Goal: Task Accomplishment & Management: Manage account settings

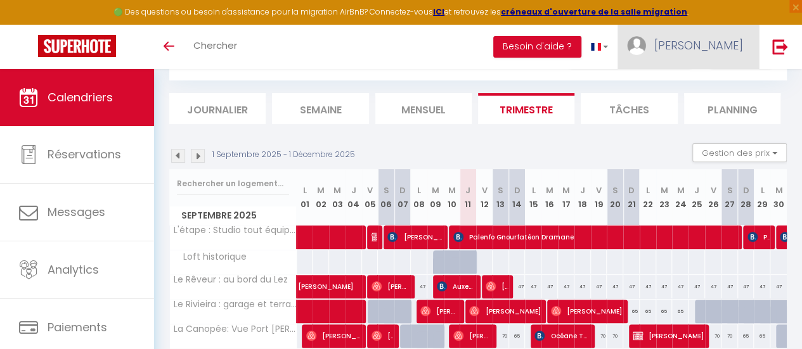
click at [715, 46] on span "[PERSON_NAME]" at bounding box center [698, 45] width 89 height 16
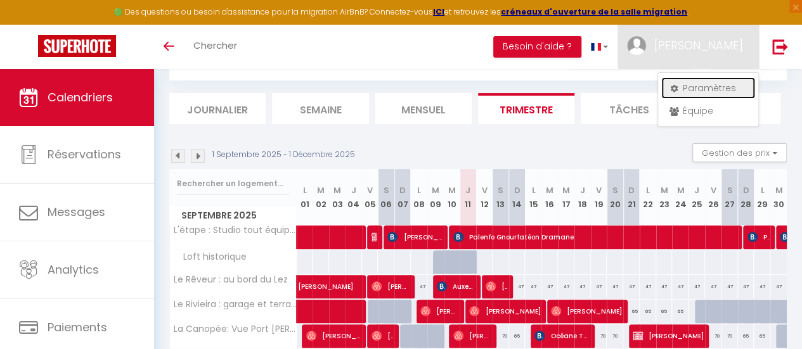
click at [701, 88] on link "Paramètres" at bounding box center [708, 88] width 94 height 22
select select "fr"
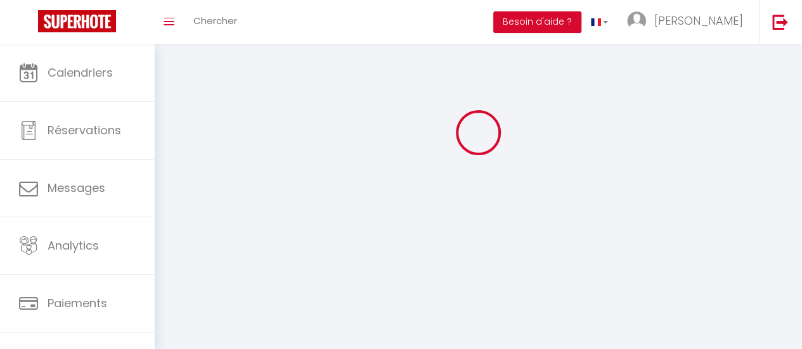
type input "[PERSON_NAME]"
type input "Zoropogui"
type input "0782365544"
type input "[STREET_ADDRESS][PERSON_NAME]"
type input "34000"
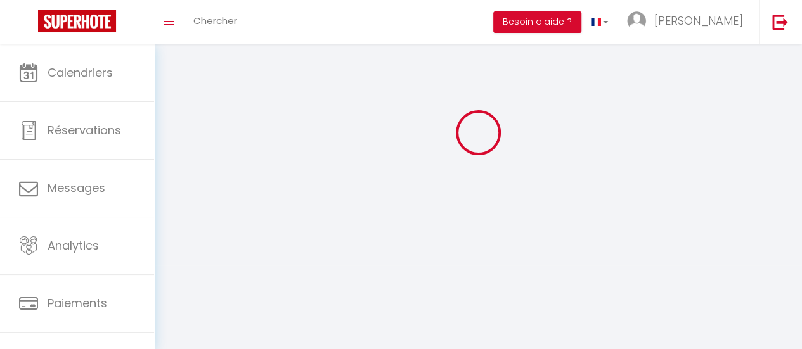
type input "[GEOGRAPHIC_DATA]"
select select "28"
type input "5EeeQaJU2jJujahXJ90dSxIWY"
type input "PKoEtvIsUznQxScixKGHiKzj2"
type input "[URL][DOMAIN_NAME]"
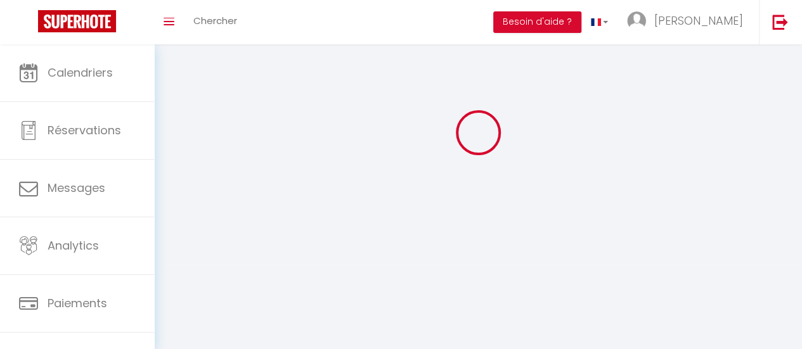
select select "fr"
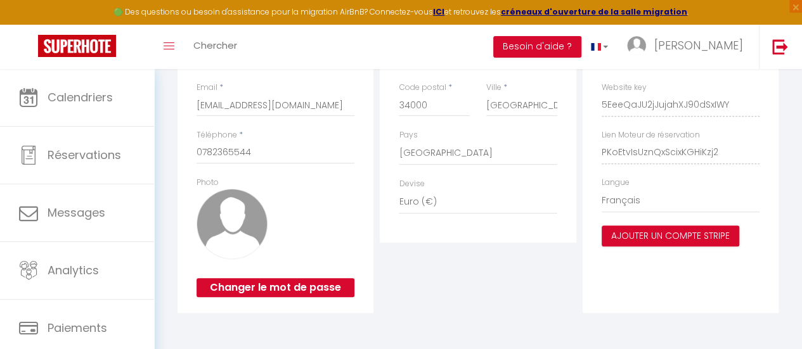
type input "5EeeQaJU2jJujahXJ90dSxIWY"
type input "PKoEtvIsUznQxScixKGHiKzj2"
type input "[URL][DOMAIN_NAME]"
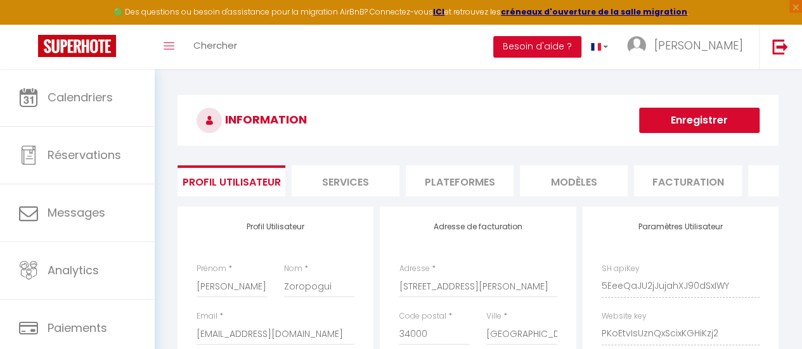
click at [467, 184] on li "Plateformes" at bounding box center [460, 180] width 108 height 31
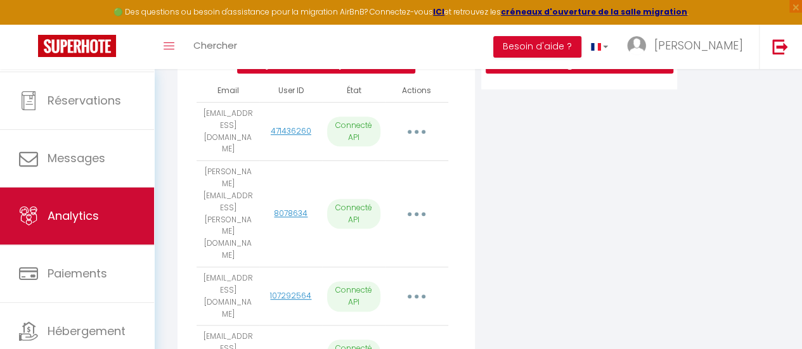
scroll to position [95, 0]
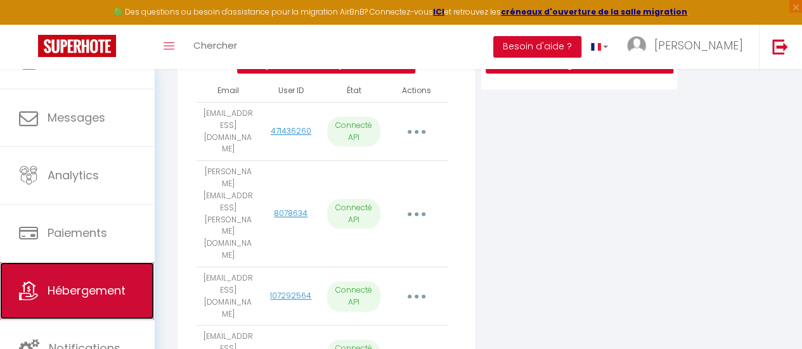
click at [76, 293] on span "Hébergement" at bounding box center [87, 291] width 78 height 16
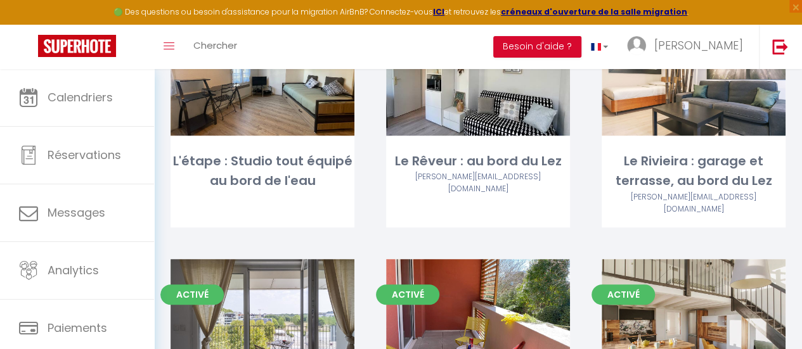
scroll to position [127, 0]
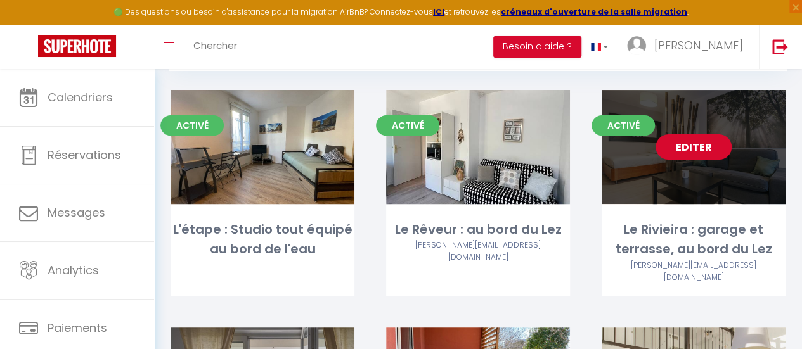
click at [697, 142] on link "Editer" at bounding box center [694, 146] width 76 height 25
select select "3"
select select "2"
select select "1"
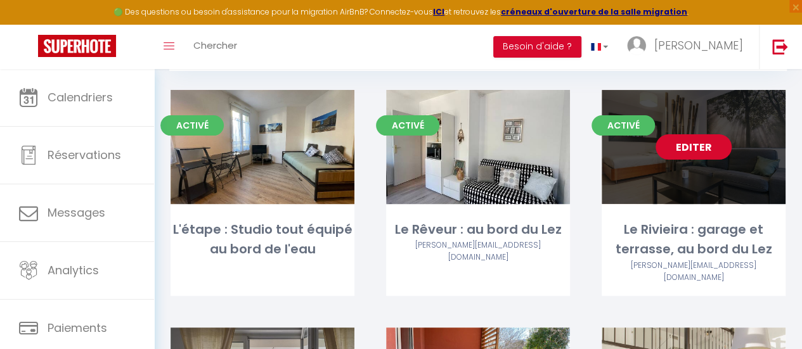
select select "1"
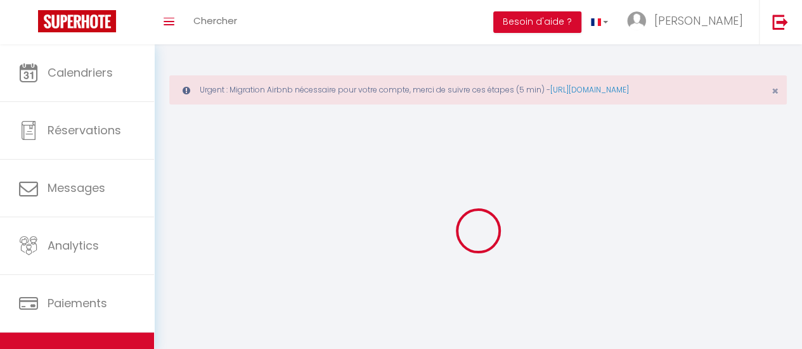
select select
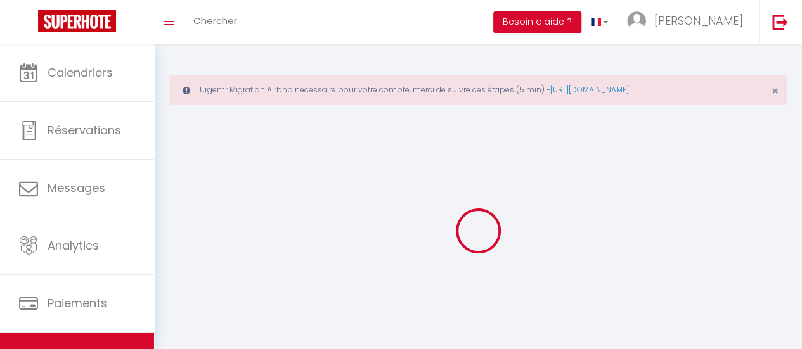
select select
checkbox input "false"
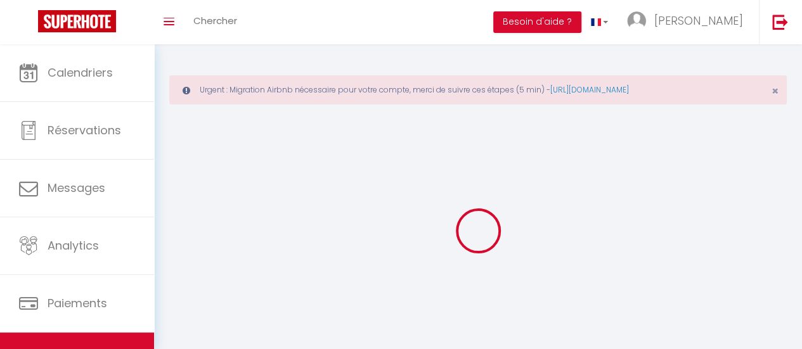
select select "28"
select select
select select "1"
select select
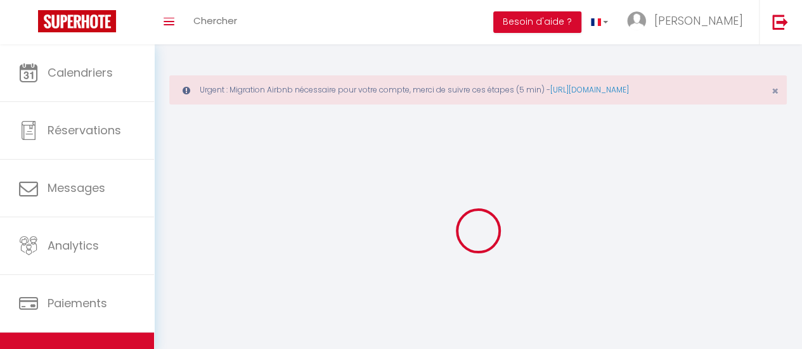
select select
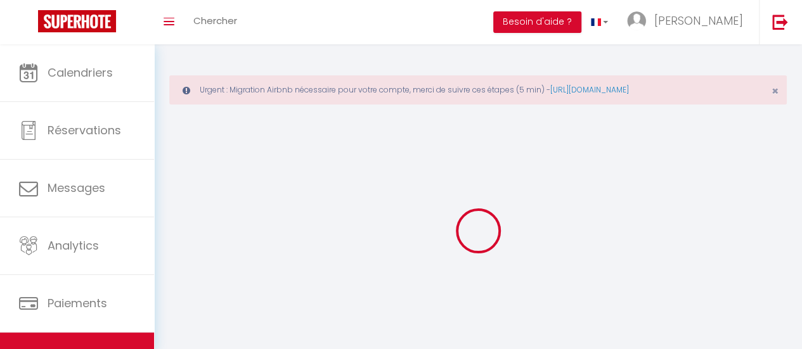
checkbox input "false"
select select
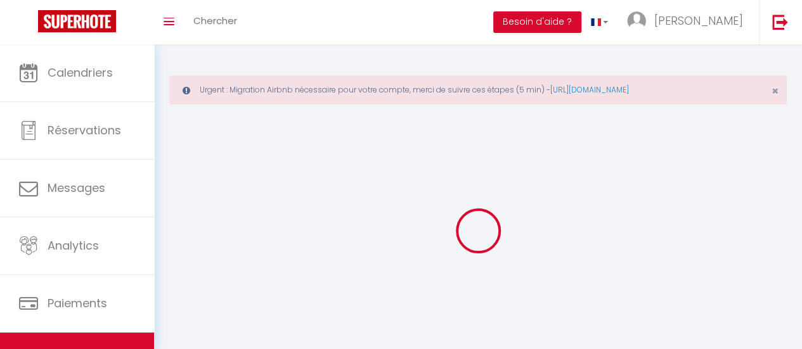
select select
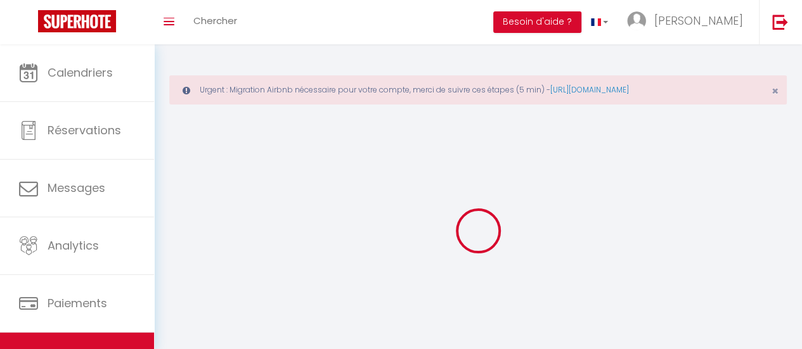
select select
checkbox input "false"
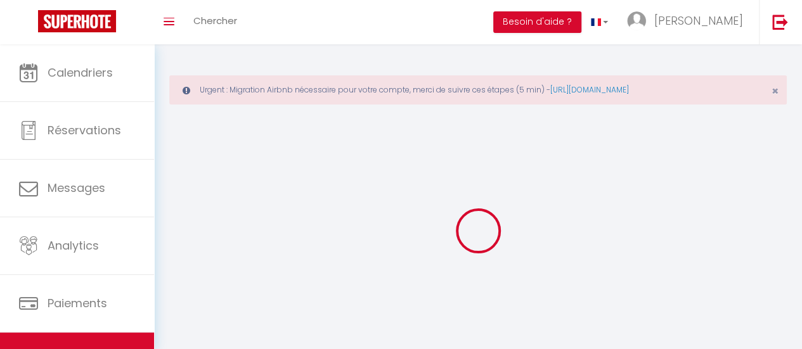
checkbox input "false"
select select
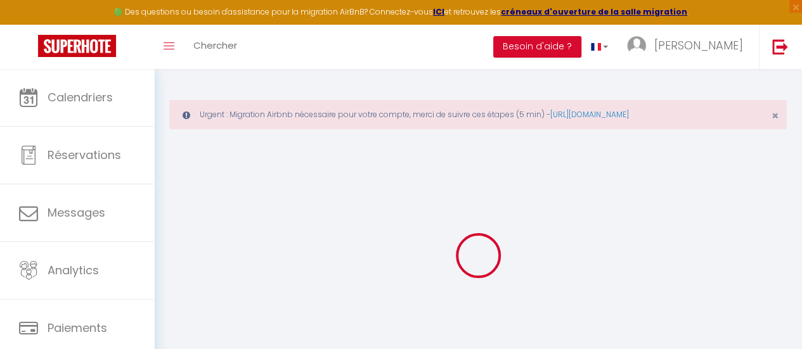
select select
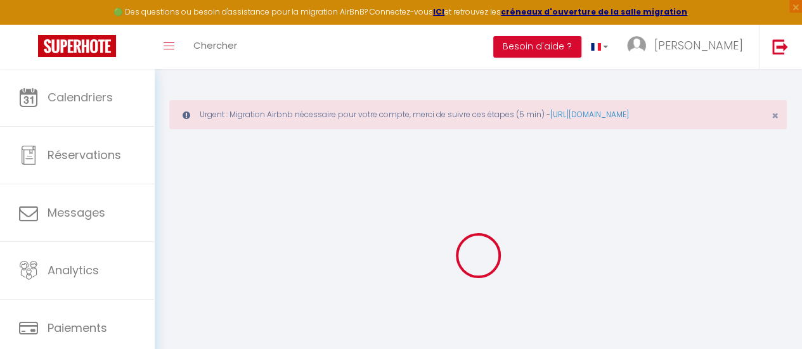
select select
checkbox input "false"
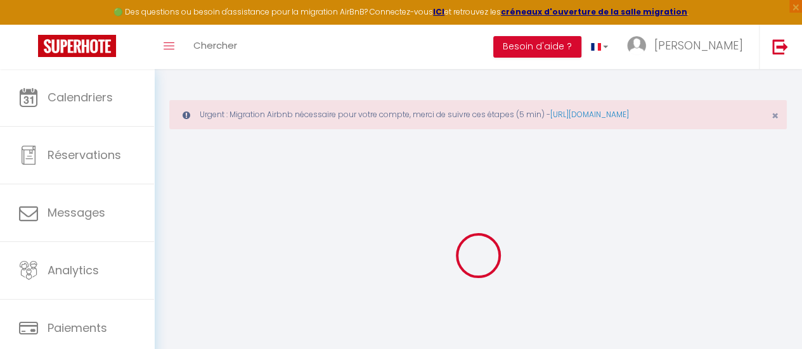
select select
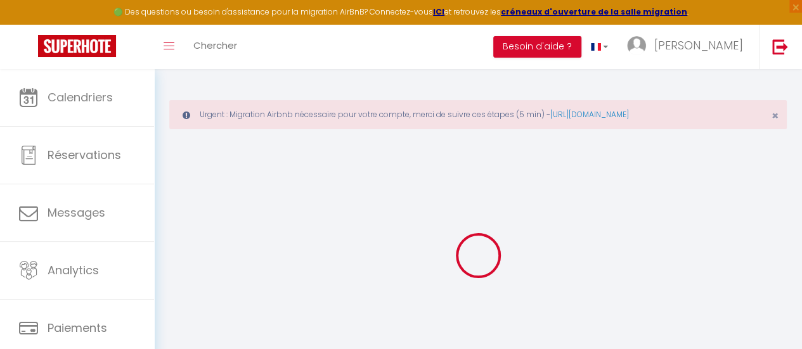
select select
checkbox input "false"
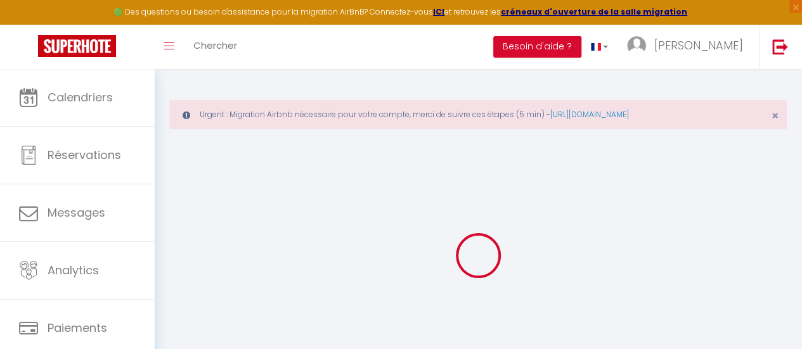
checkbox input "false"
select select
type input "Le Rivieira : garage et terrasse, au bord du Lez"
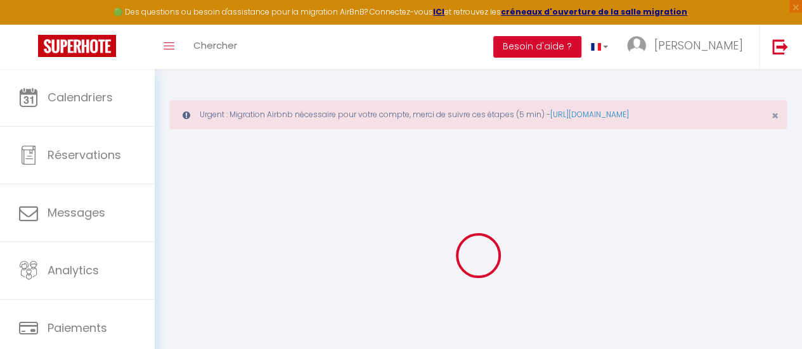
type input "[PERSON_NAME]"
select select "2"
select select "0"
type input "50"
type input "45"
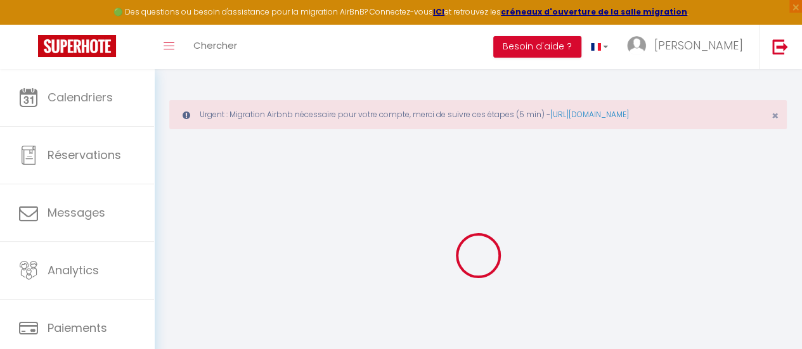
type input "7.20"
type input "6.63"
type input "300"
select select
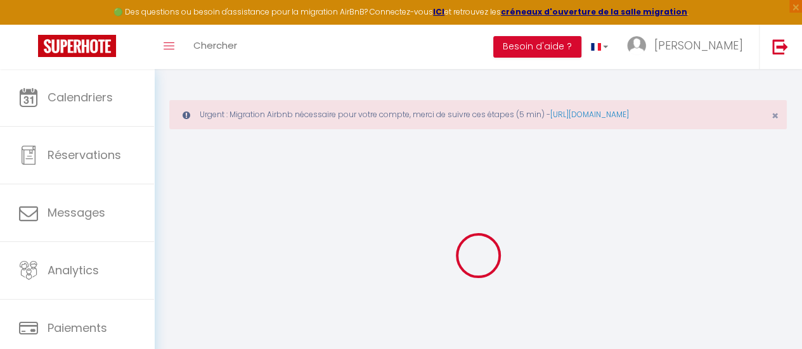
select select
type input "[STREET_ADDRESS]"
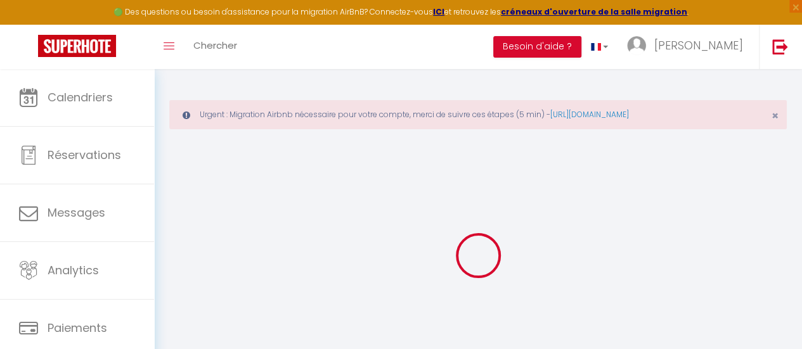
type input "34000"
type input "[GEOGRAPHIC_DATA]"
type input "[EMAIL_ADDRESS][DOMAIN_NAME]"
select select "12468"
checkbox input "false"
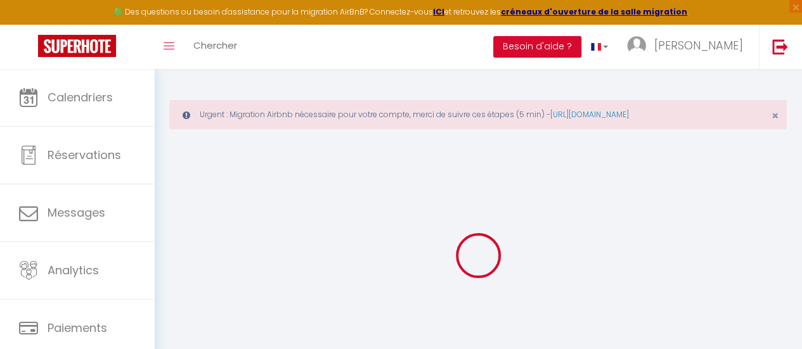
checkbox input "false"
radio input "true"
type input "0"
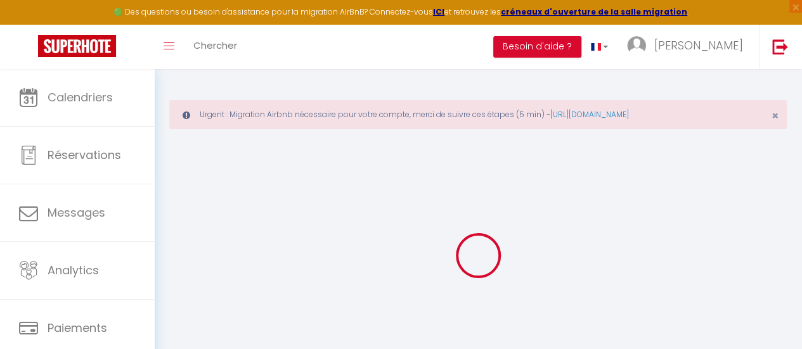
type input "0"
select select
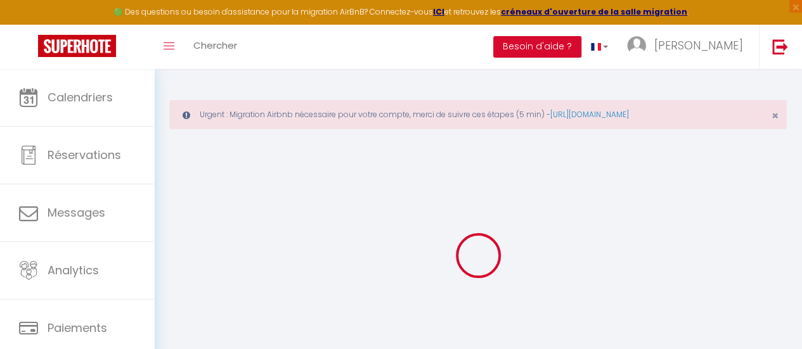
select select
checkbox input "false"
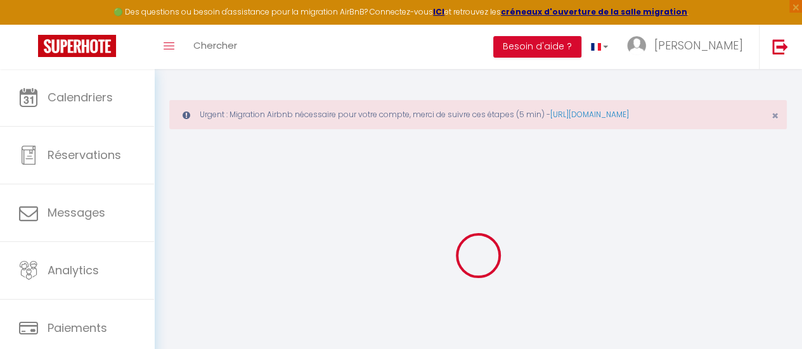
checkbox input "false"
select select
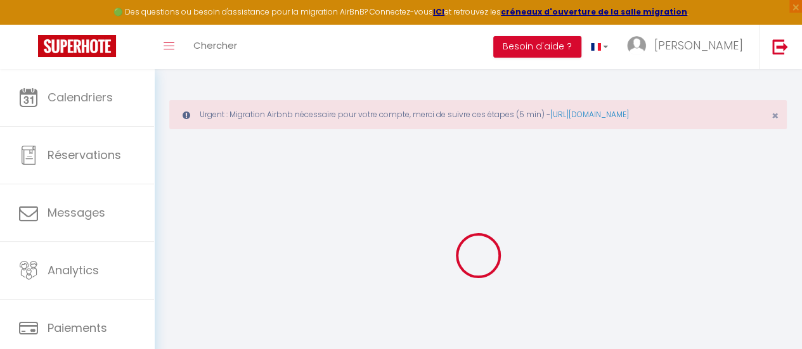
select select
checkbox input "false"
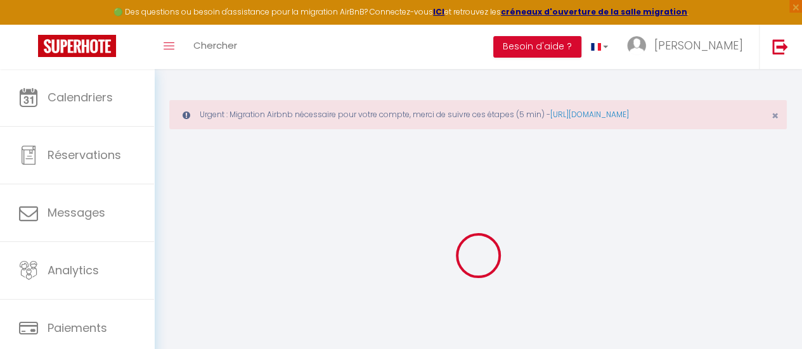
checkbox input "false"
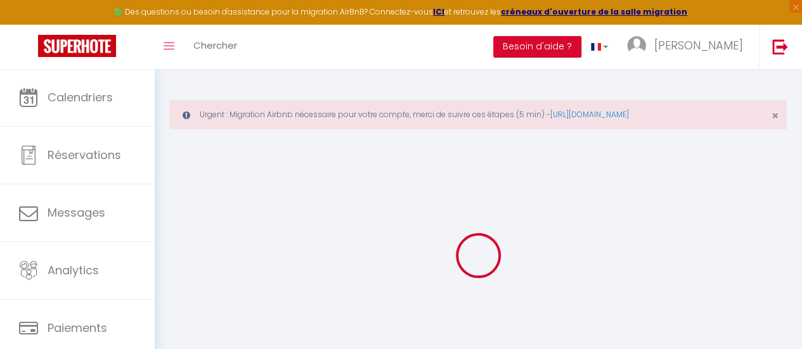
checkbox input "false"
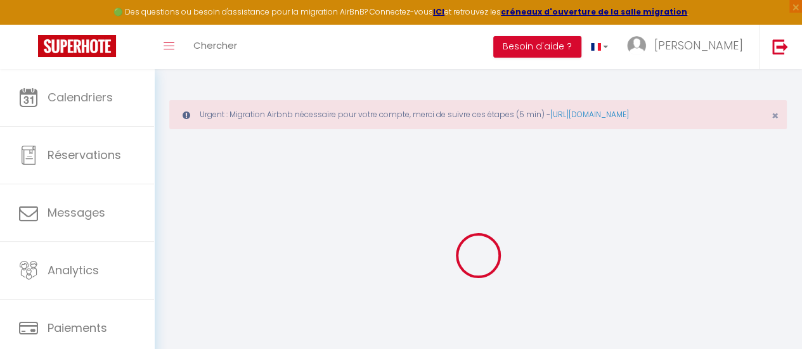
checkbox input "false"
select select "15:00"
select select "21:00"
select select "10:00"
select select "30"
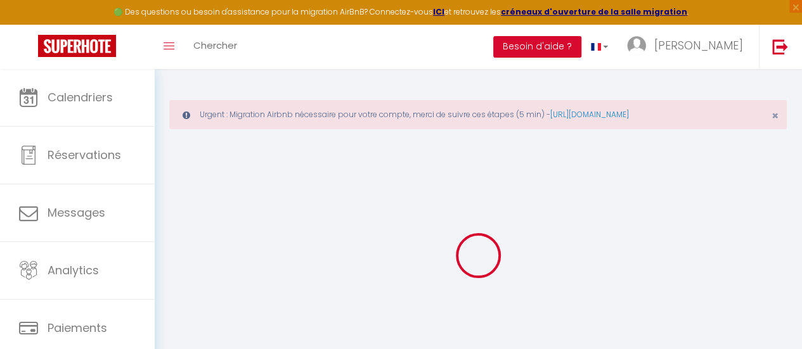
select select "120"
select select "12:00"
checkbox input "false"
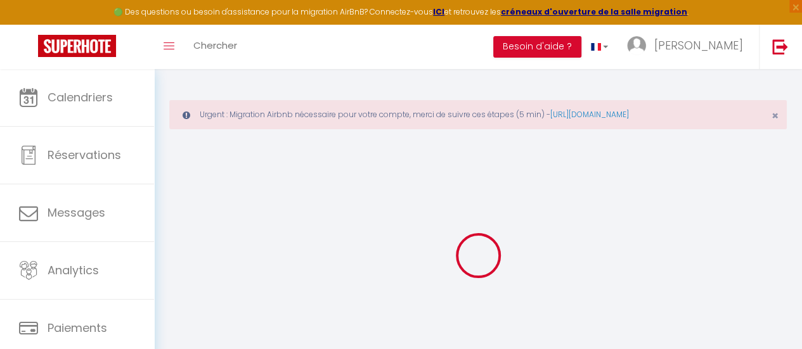
checkbox input "false"
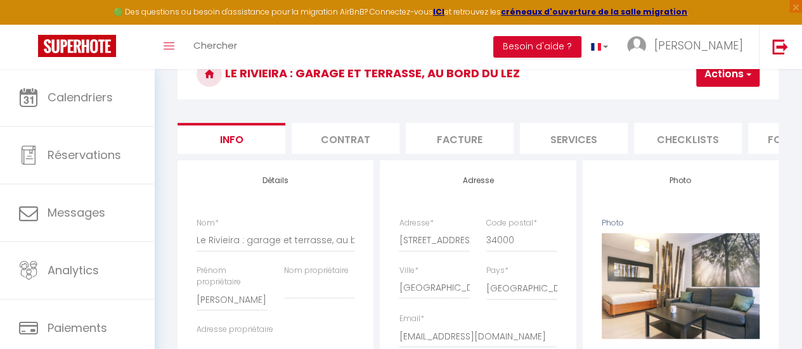
scroll to position [190, 0]
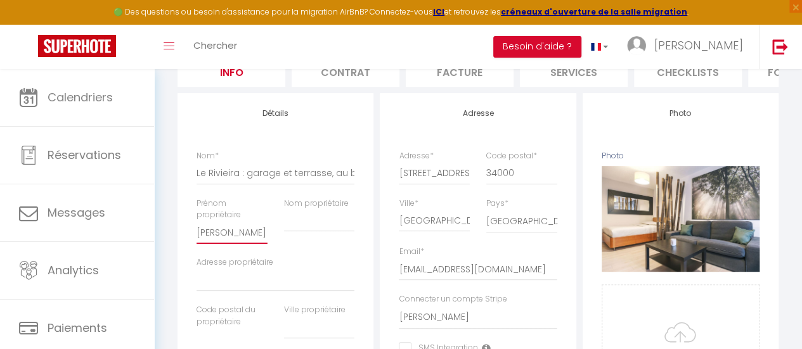
click at [250, 244] on input "[PERSON_NAME]" at bounding box center [232, 232] width 70 height 23
checkbox input "false"
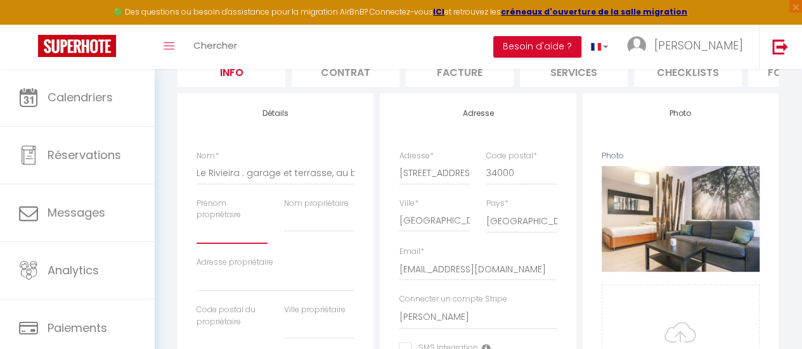
checkbox input "false"
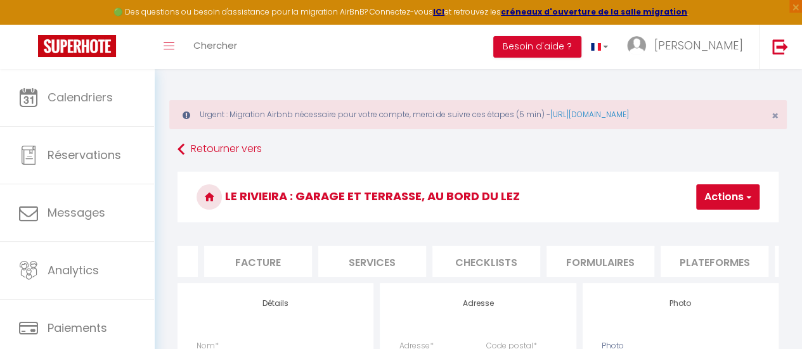
scroll to position [0, 275]
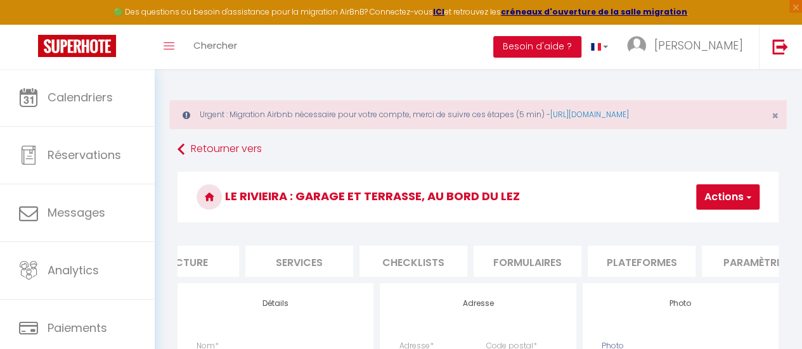
click at [606, 260] on li "Plateformes" at bounding box center [642, 261] width 108 height 31
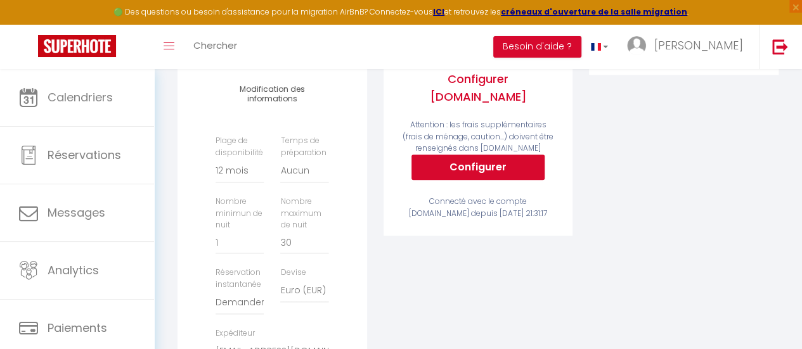
scroll to position [380, 0]
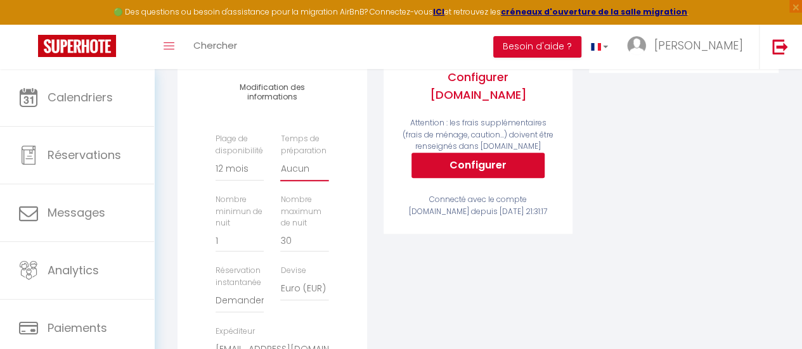
click at [293, 179] on select "Aucun 1 nuit avant et après chaque réservation 2 nuits avant et après chaque ré…" at bounding box center [304, 169] width 48 height 24
click at [280, 166] on select "Aucun 1 nuit avant et après chaque réservation 2 nuits avant et après chaque ré…" at bounding box center [304, 169] width 48 height 24
type input "2"
click at [260, 247] on input "2" at bounding box center [240, 240] width 48 height 23
click at [254, 289] on label "Réservation instantanée" at bounding box center [240, 277] width 48 height 24
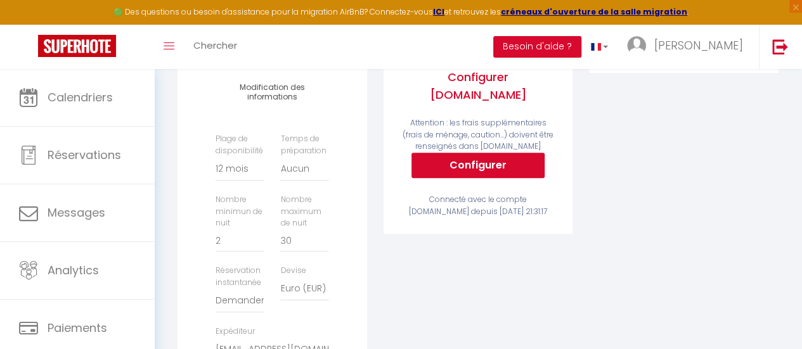
scroll to position [444, 0]
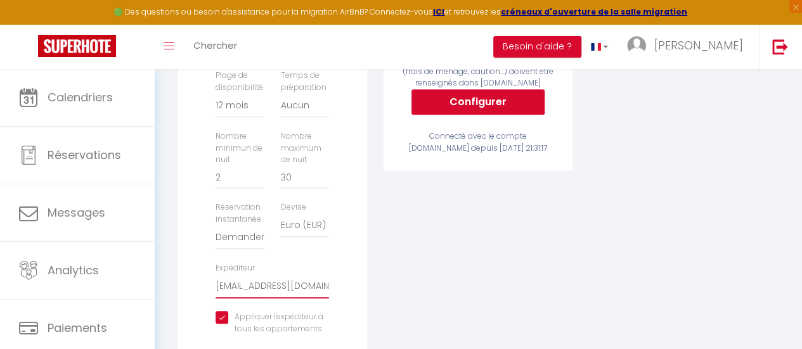
click at [254, 293] on select "[EMAIL_ADDRESS][DOMAIN_NAME] [PERSON_NAME][EMAIL_ADDRESS][PERSON_NAME][DOMAIN_N…" at bounding box center [272, 287] width 113 height 24
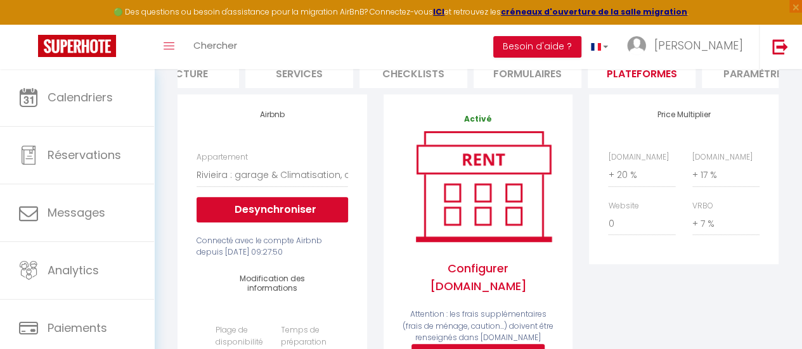
scroll to position [127, 0]
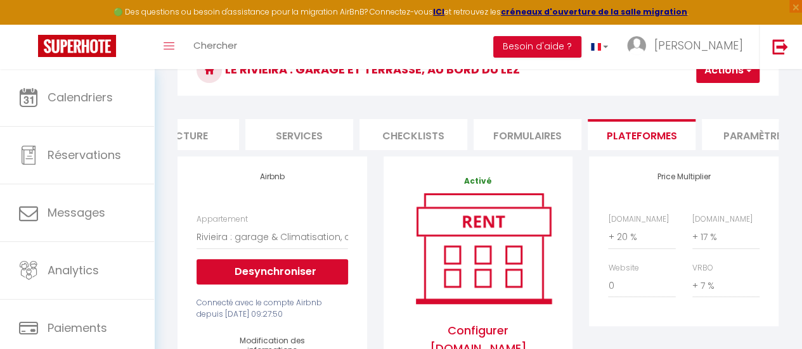
click at [734, 75] on button "Actions" at bounding box center [727, 70] width 63 height 25
click at [709, 96] on link "Enregistrer" at bounding box center [709, 98] width 100 height 16
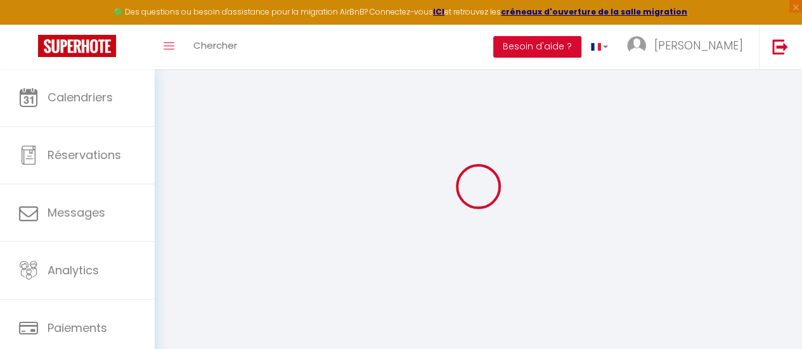
select select "365"
select select "well_reviewed_guests"
select select "EUR"
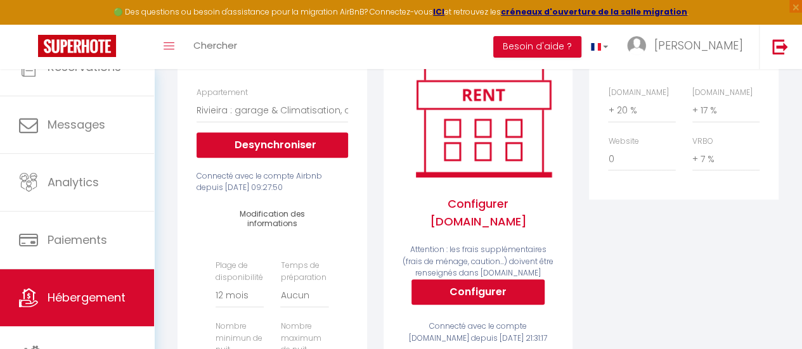
scroll to position [94, 0]
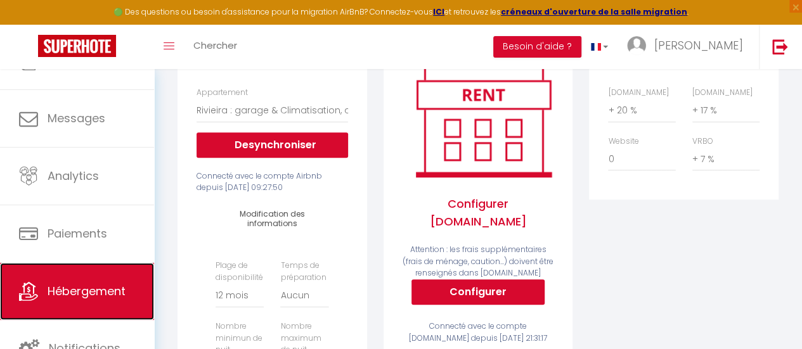
click at [92, 297] on span "Hébergement" at bounding box center [87, 291] width 78 height 16
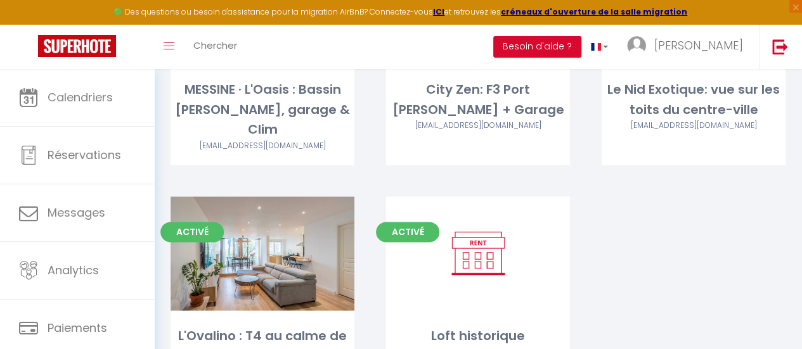
scroll to position [826, 0]
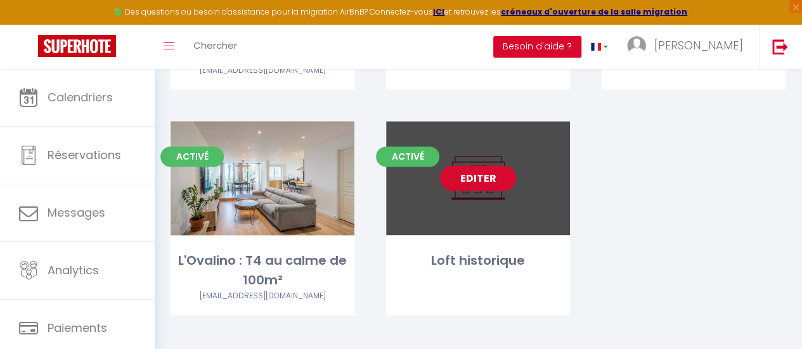
click at [474, 165] on link "Editer" at bounding box center [478, 177] width 76 height 25
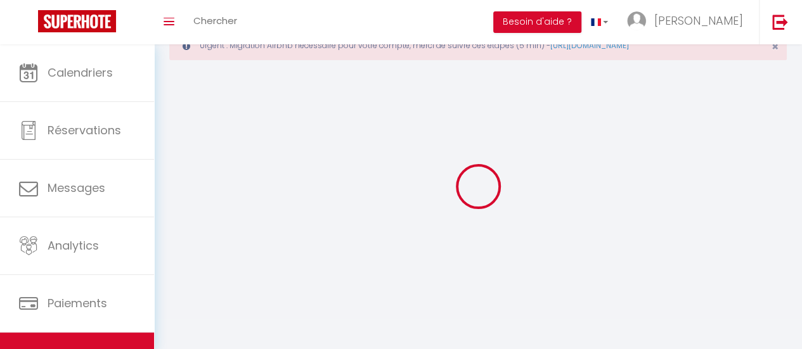
select select
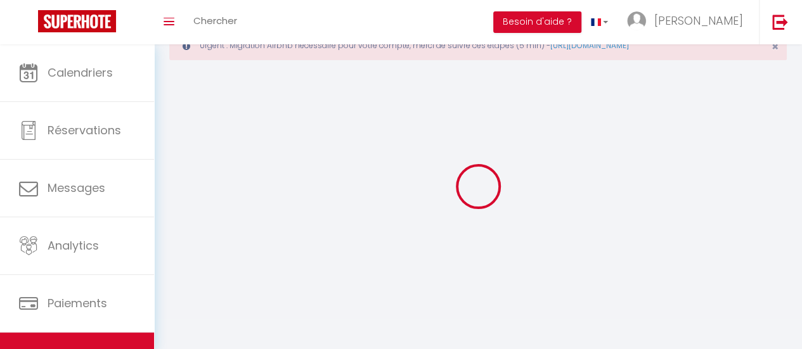
select select "1"
select select
checkbox input "false"
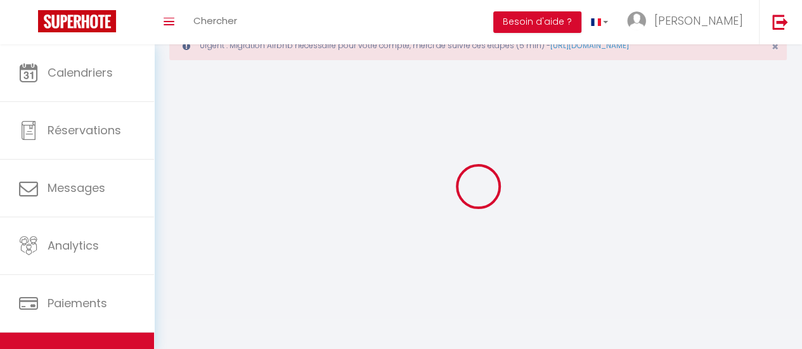
checkbox input "false"
select select "28"
select select
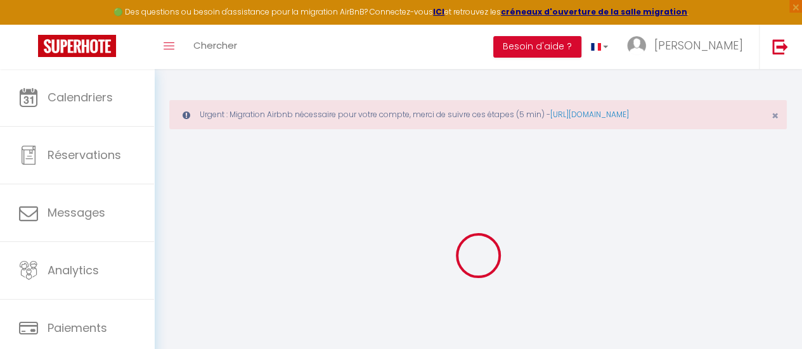
select select
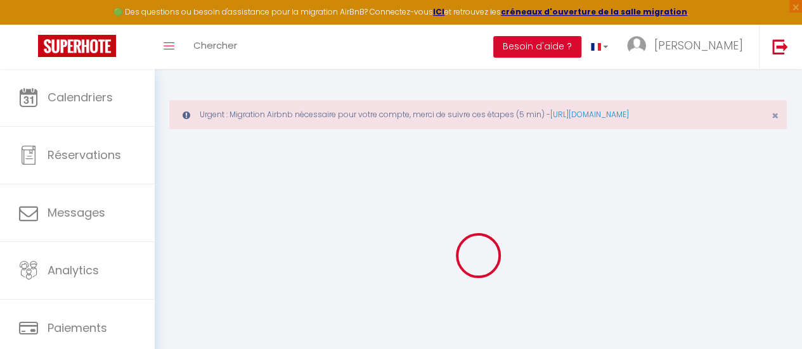
select select
checkbox input "false"
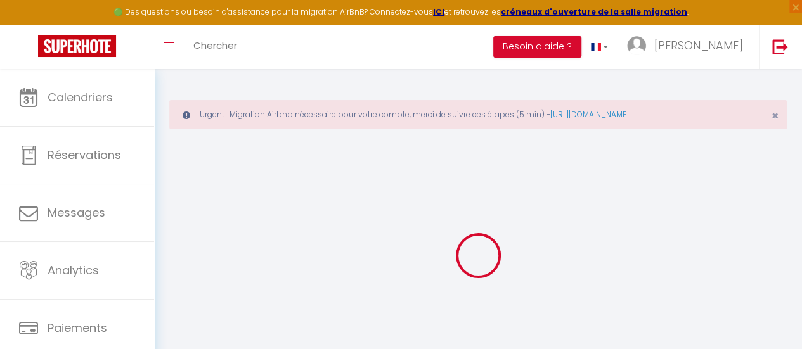
select select
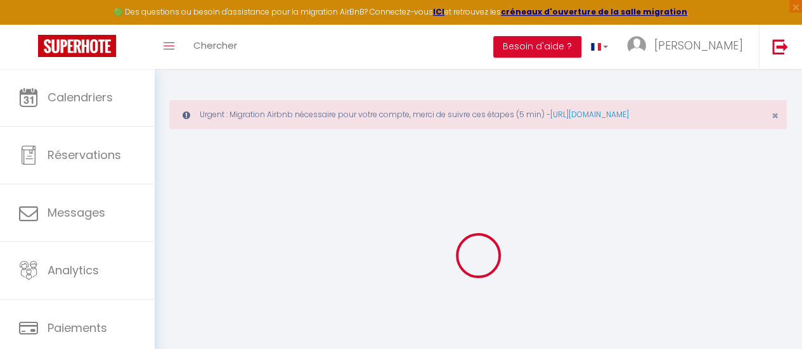
select select
checkbox input "false"
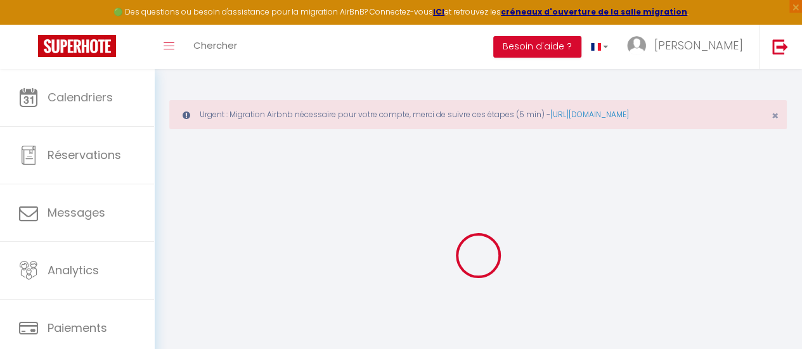
checkbox input "false"
select select
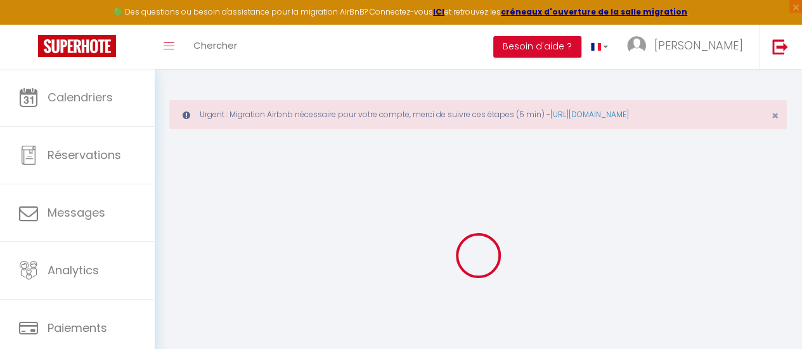
select select
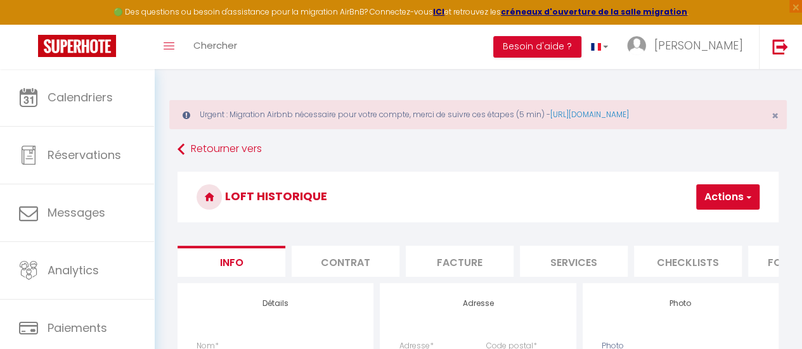
drag, startPoint x: 423, startPoint y: 193, endPoint x: 440, endPoint y: 220, distance: 31.3
click at [429, 198] on h3 "Loft historique" at bounding box center [478, 197] width 601 height 51
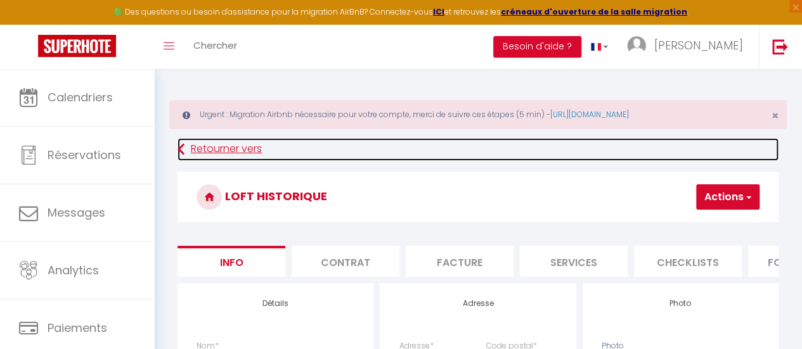
click at [425, 146] on link "Retourner vers" at bounding box center [478, 149] width 601 height 23
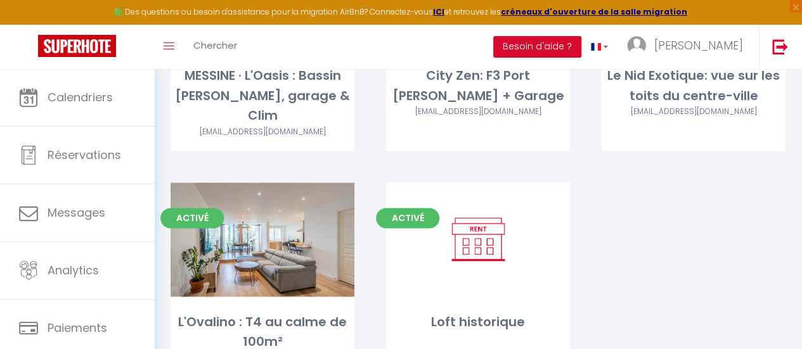
scroll to position [824, 0]
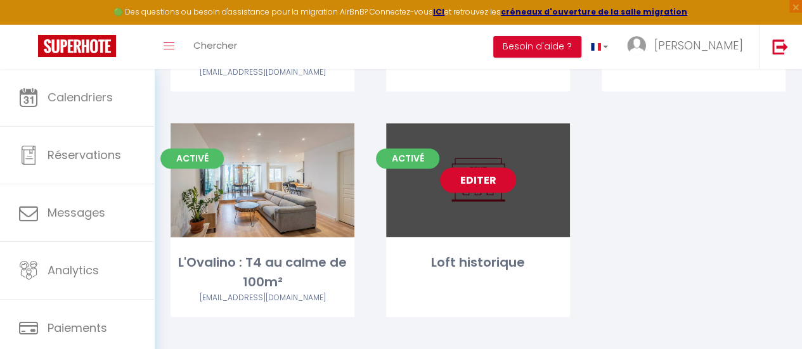
click at [475, 172] on link "Editer" at bounding box center [478, 179] width 76 height 25
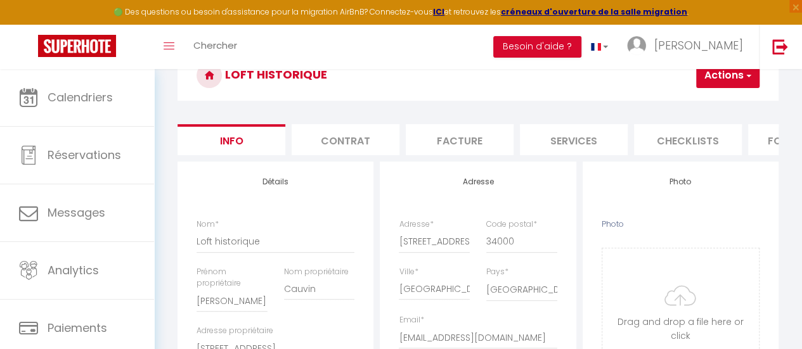
scroll to position [63, 0]
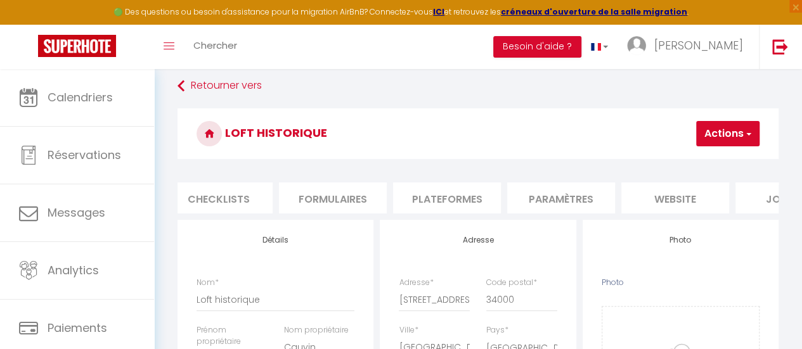
scroll to position [0, 540]
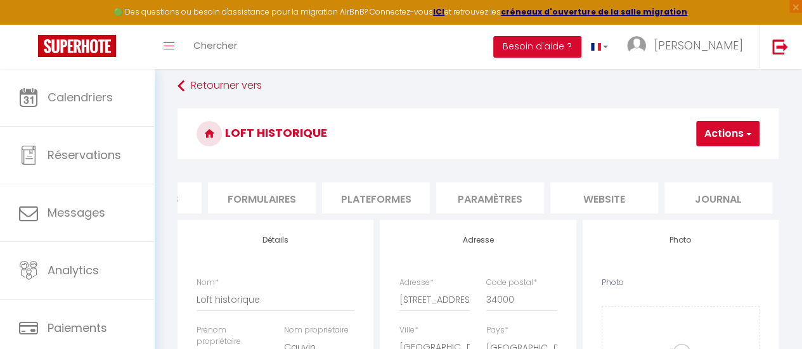
click at [621, 200] on li "website" at bounding box center [604, 198] width 108 height 31
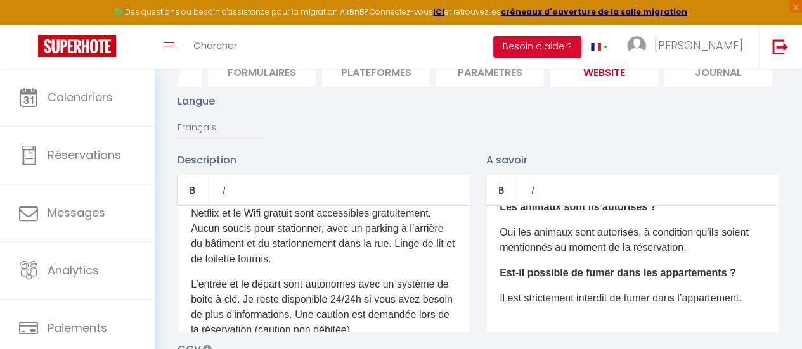
scroll to position [221, 0]
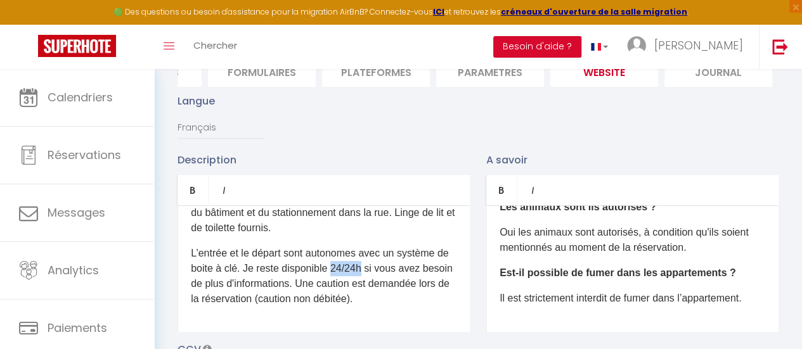
drag, startPoint x: 382, startPoint y: 280, endPoint x: 350, endPoint y: 278, distance: 31.8
click at [350, 278] on p "L’entrée et le départ sont autonomes avec un système de boite à clé. Je reste d…" at bounding box center [324, 276] width 266 height 61
click at [366, 306] on p "L’entrée et le départ sont autonomes avec un système de boite à clé. Je reste d…" at bounding box center [324, 276] width 266 height 61
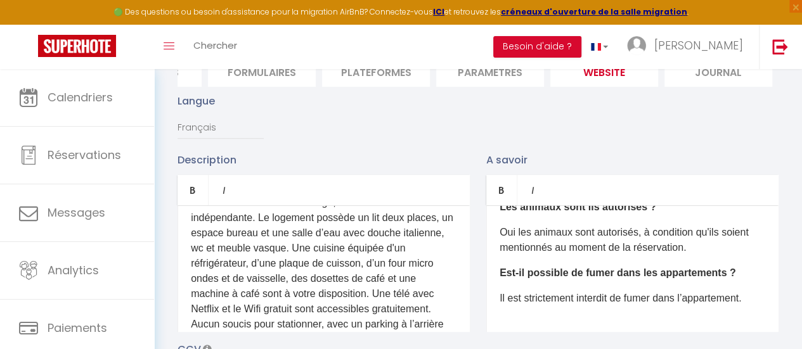
scroll to position [31, 0]
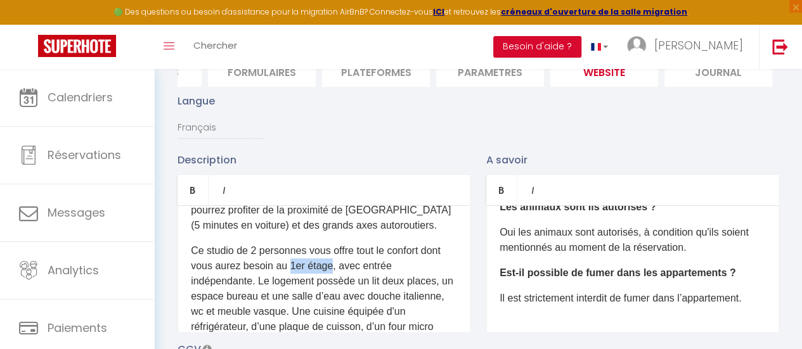
drag, startPoint x: 332, startPoint y: 276, endPoint x: 290, endPoint y: 273, distance: 41.3
click at [290, 273] on p "Ce studio de 2 personnes vous offre tout le confort dont vous aurez besoin au 1…" at bounding box center [324, 334] width 266 height 183
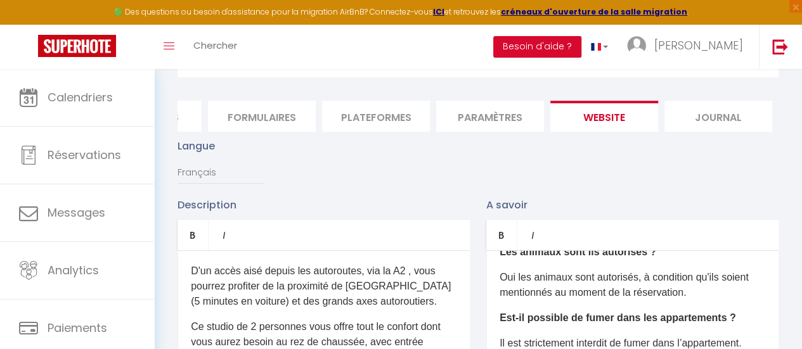
scroll to position [127, 0]
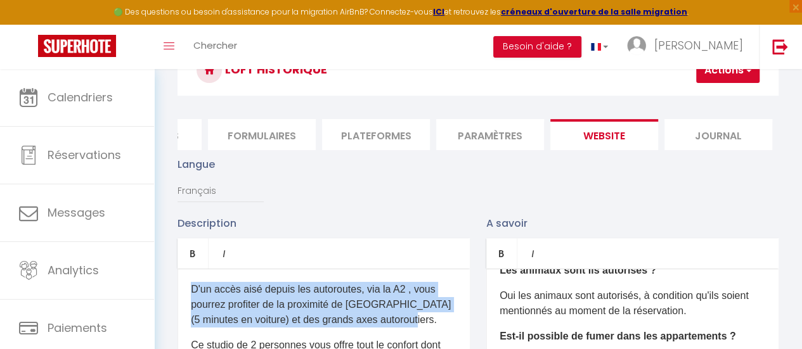
drag, startPoint x: 437, startPoint y: 335, endPoint x: 158, endPoint y: 299, distance: 281.4
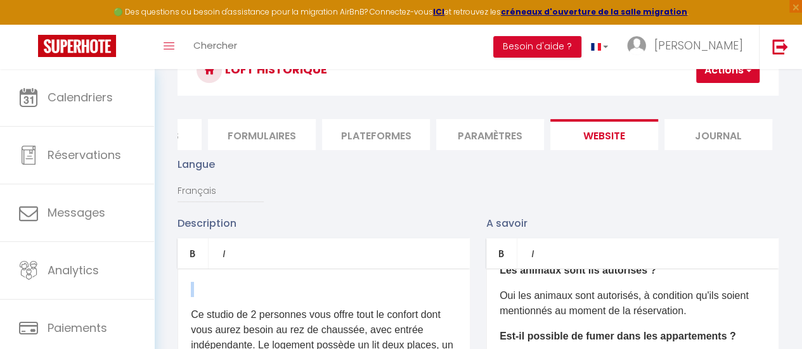
drag, startPoint x: 191, startPoint y: 321, endPoint x: 185, endPoint y: 287, distance: 35.3
click at [185, 287] on div "Ce studio de 2 personnes vous offre tout le confort dont vous aurez besoin au r…" at bounding box center [324, 332] width 292 height 127
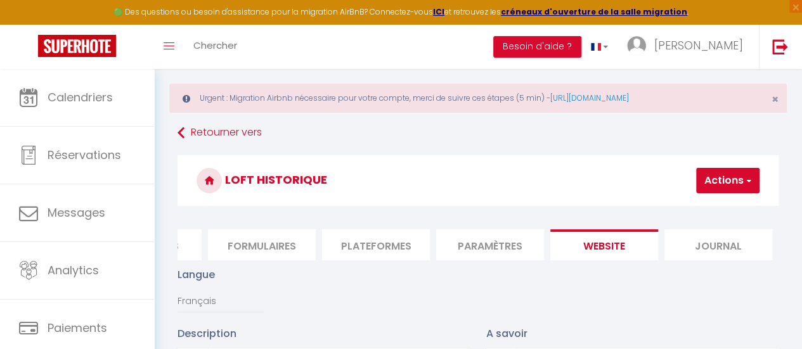
scroll to position [0, 0]
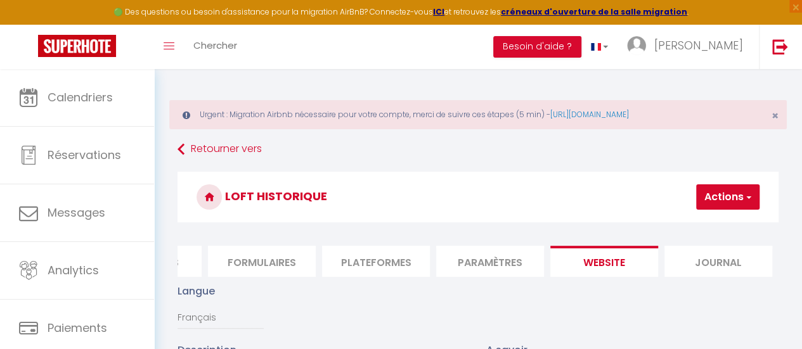
click at [717, 200] on button "Actions" at bounding box center [727, 196] width 63 height 25
click at [705, 226] on input "Enregistrer" at bounding box center [694, 225] width 47 height 13
click at [690, 221] on input "Enregistrer" at bounding box center [694, 225] width 47 height 13
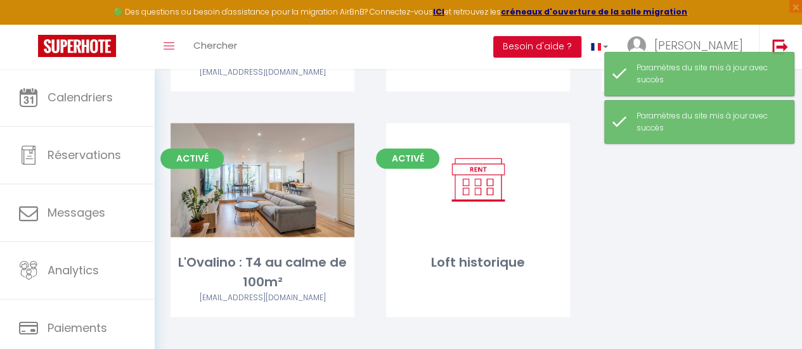
scroll to position [826, 0]
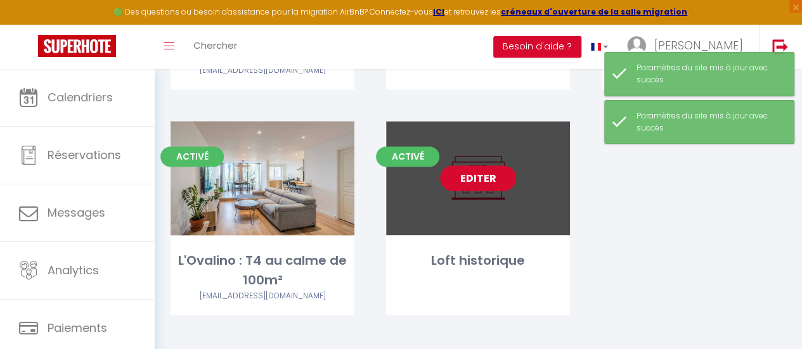
click at [479, 171] on link "Editer" at bounding box center [478, 177] width 76 height 25
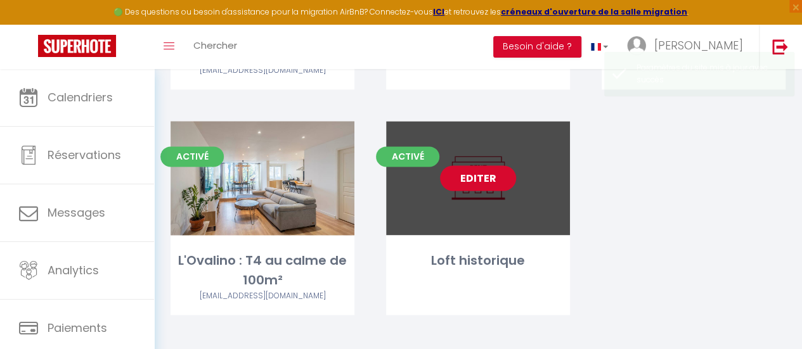
click at [479, 168] on link "Editer" at bounding box center [478, 177] width 76 height 25
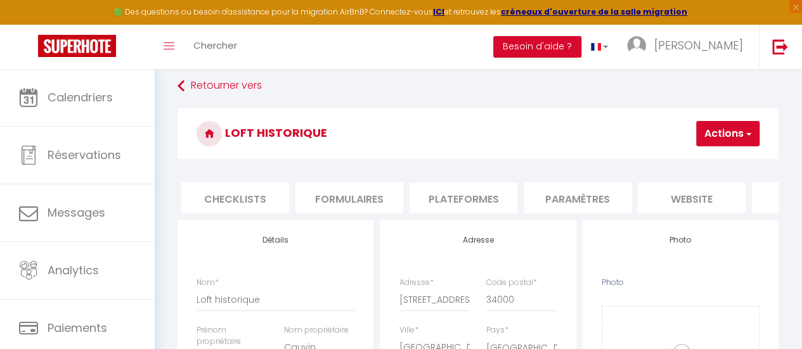
scroll to position [0, 540]
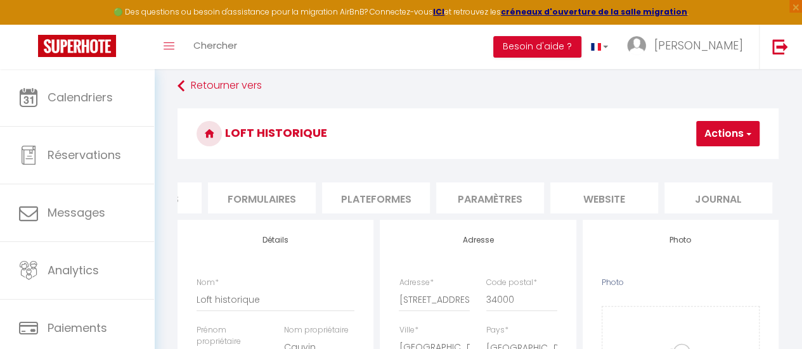
click at [615, 200] on li "website" at bounding box center [604, 198] width 108 height 31
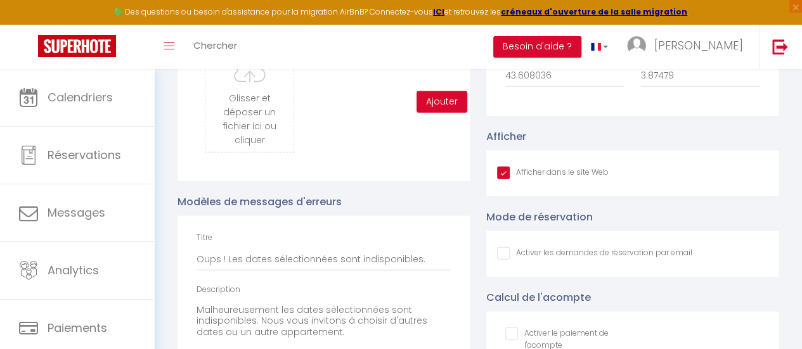
scroll to position [1395, 0]
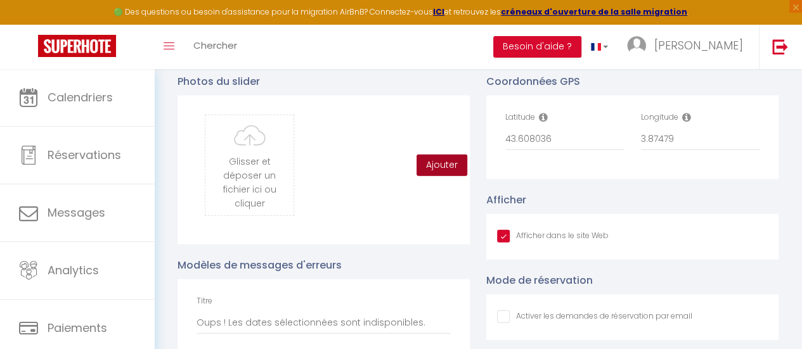
click at [443, 175] on button "Ajouter" at bounding box center [442, 166] width 51 height 22
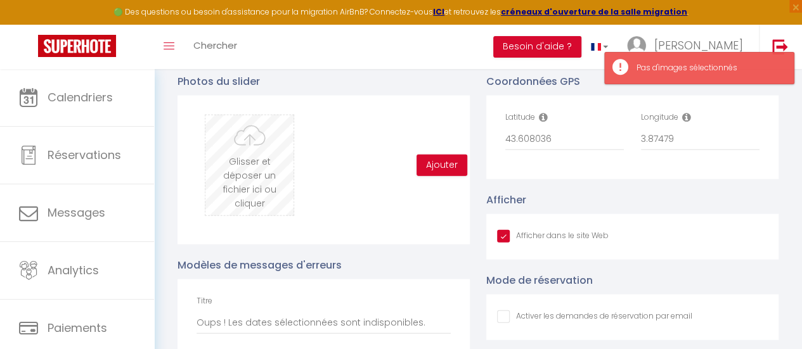
click at [229, 172] on input "file" at bounding box center [249, 165] width 88 height 100
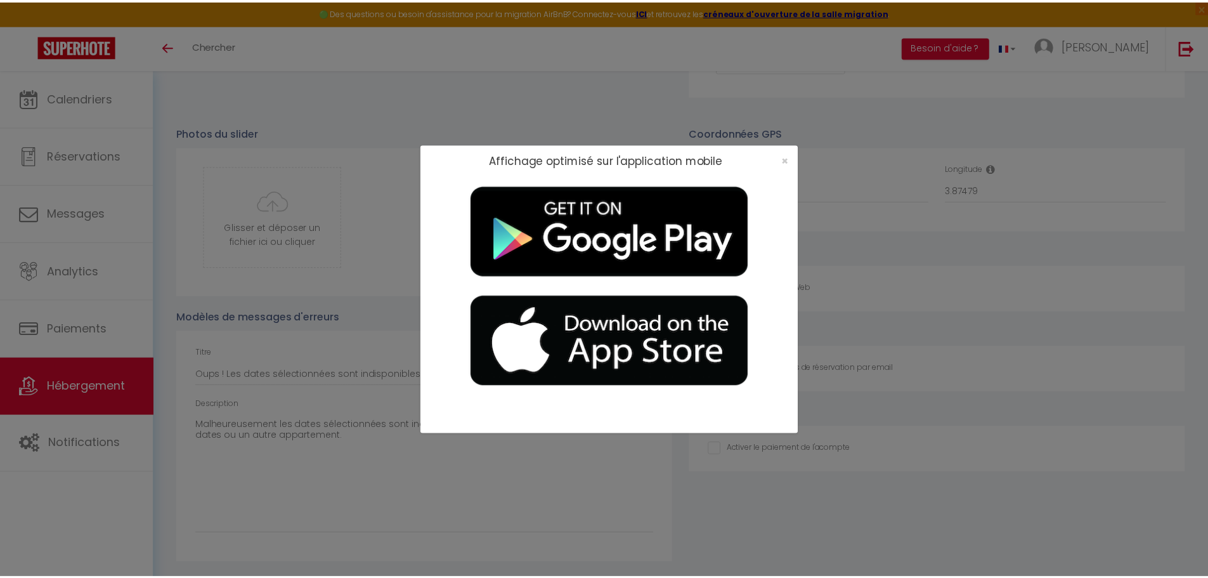
scroll to position [75, 0]
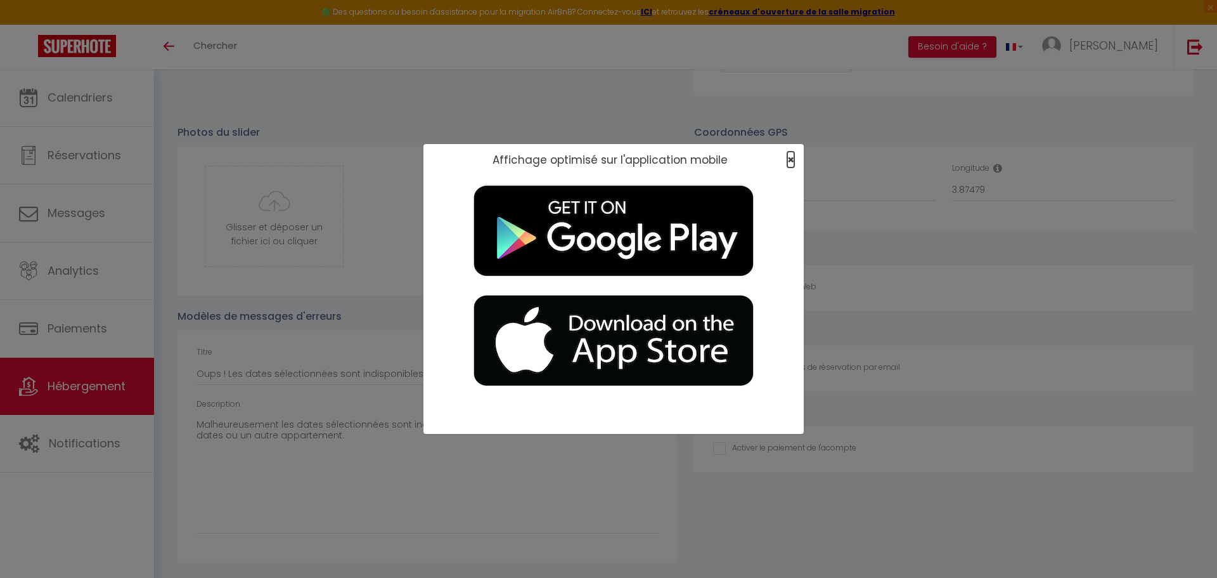
click at [789, 157] on span "×" at bounding box center [790, 160] width 7 height 16
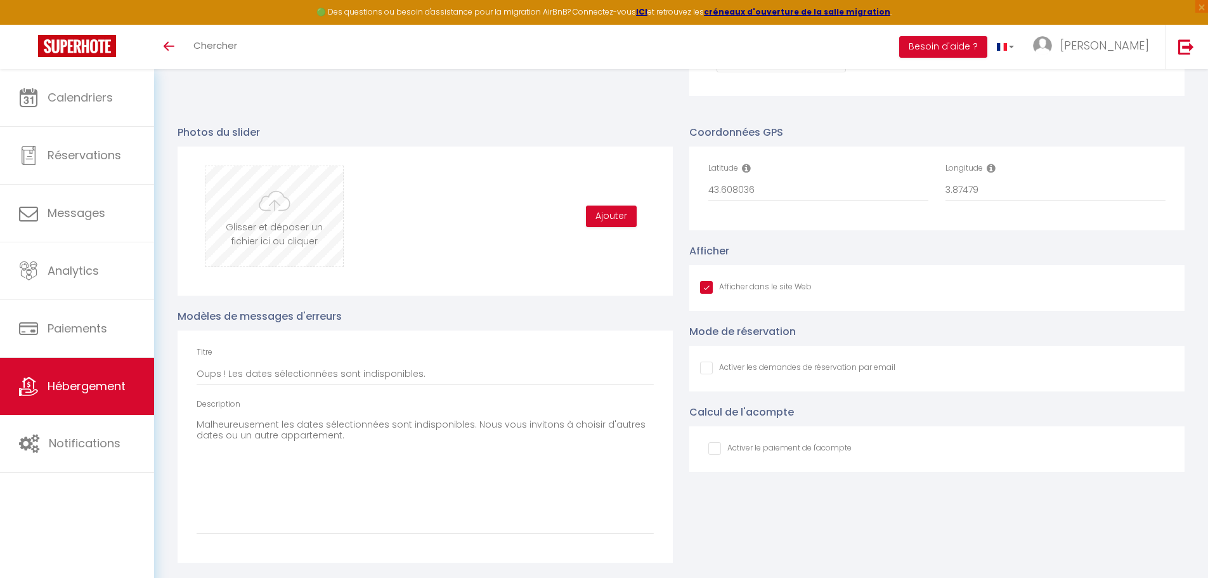
click at [279, 233] on input "file" at bounding box center [274, 216] width 138 height 100
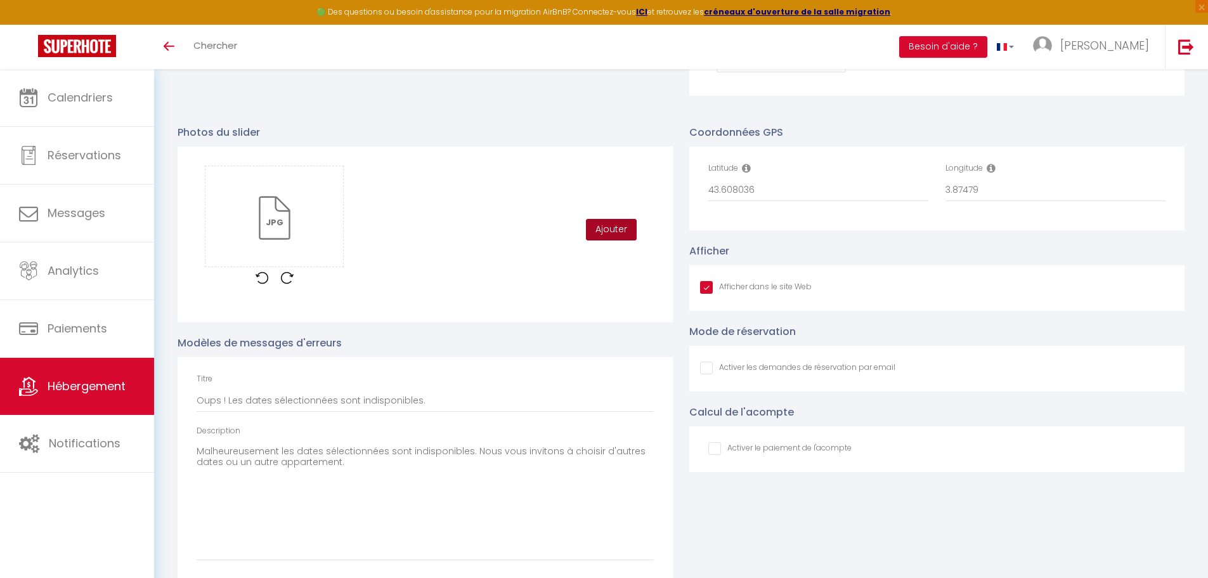
click at [593, 239] on button "Ajouter" at bounding box center [611, 230] width 51 height 22
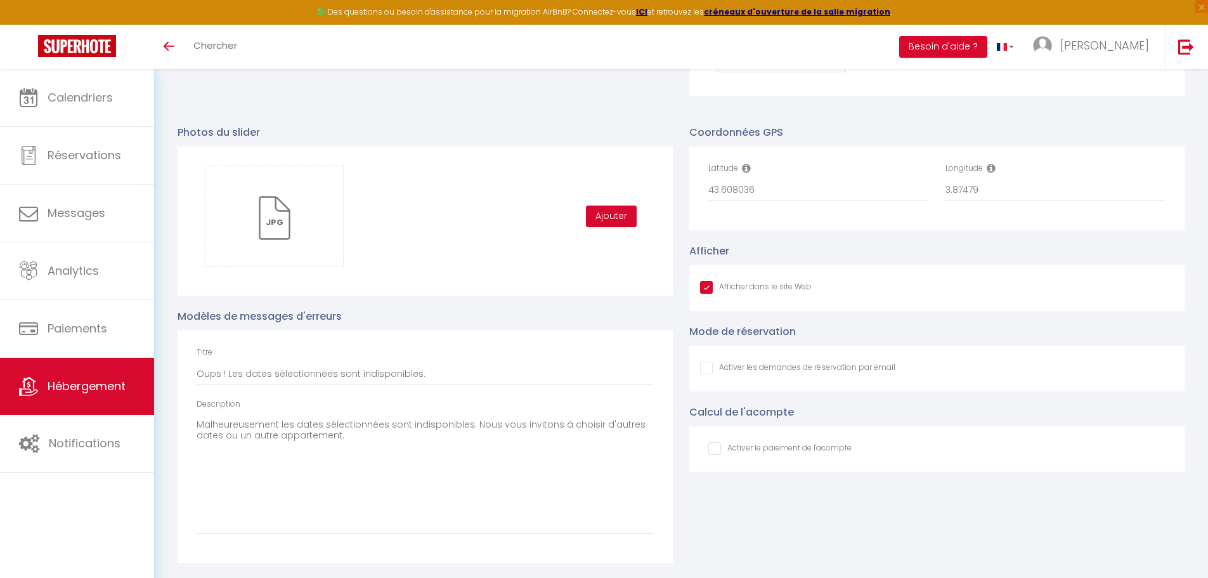
click at [487, 267] on div "Glisser et déposer un fichier ici ou cliquer Ooops, something wrong happened. R…" at bounding box center [425, 215] width 457 height 101
click at [416, 233] on div "Glisser et déposer un fichier ici ou cliquer Ooops, something wrong happened. R…" at bounding box center [425, 215] width 457 height 101
click at [610, 227] on button "Ajouter" at bounding box center [611, 216] width 51 height 22
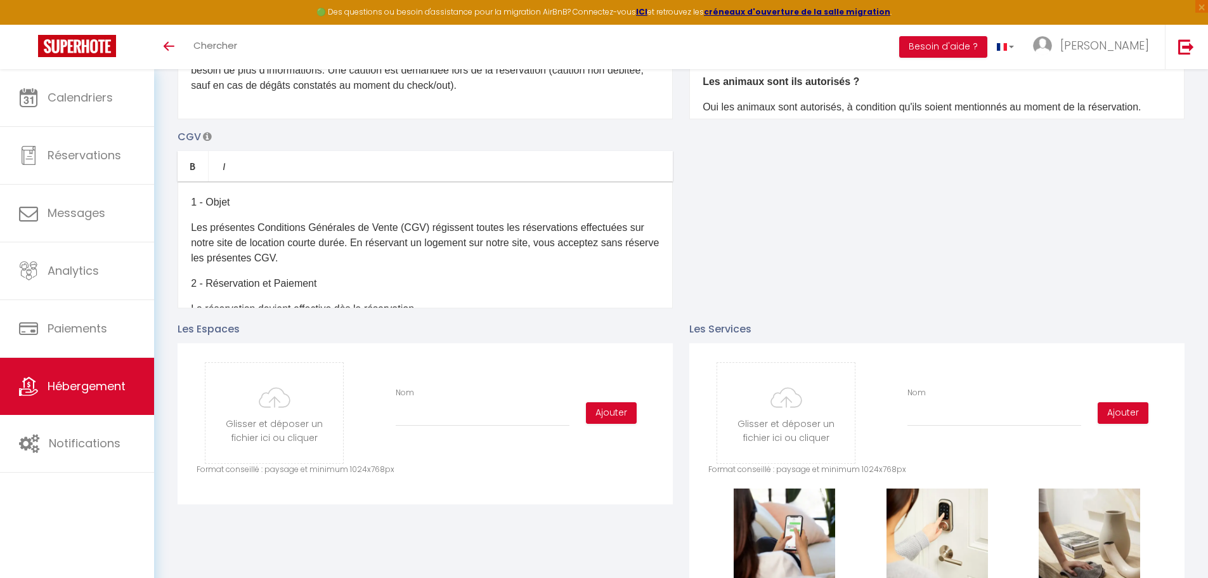
scroll to position [403, 0]
click at [275, 349] on input "file" at bounding box center [274, 413] width 138 height 100
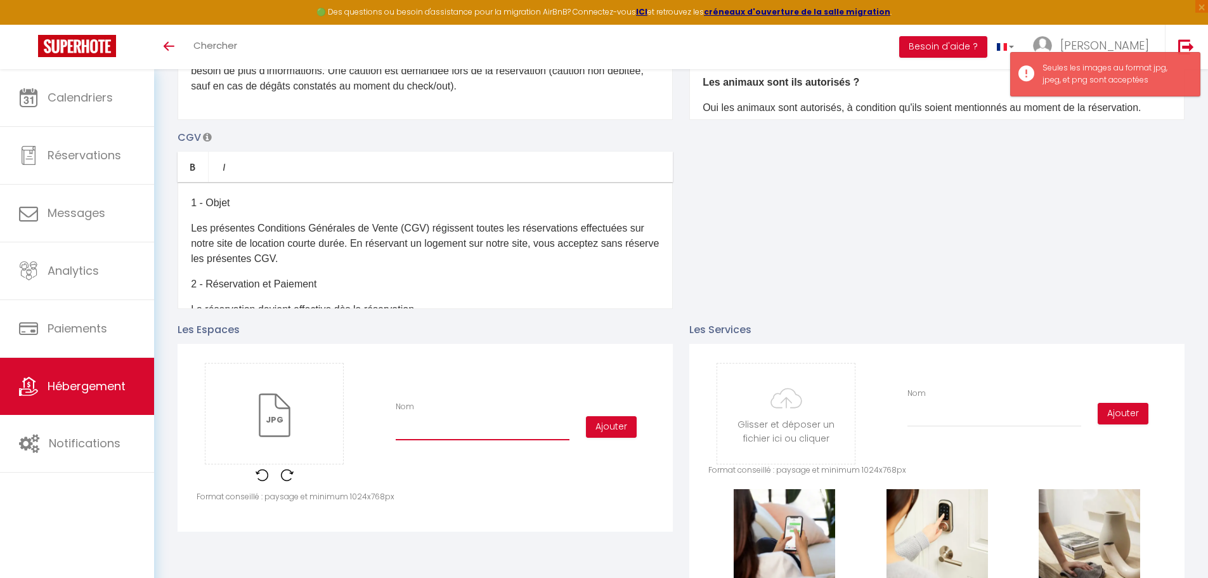
click at [418, 349] on input "Nom" at bounding box center [483, 428] width 174 height 23
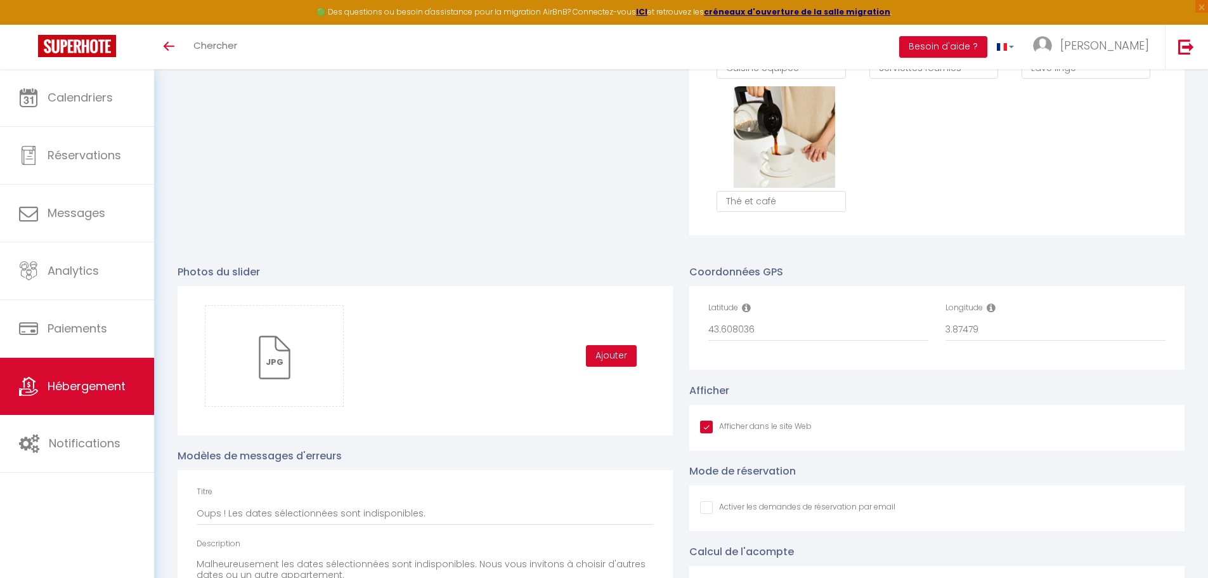
scroll to position [1331, 0]
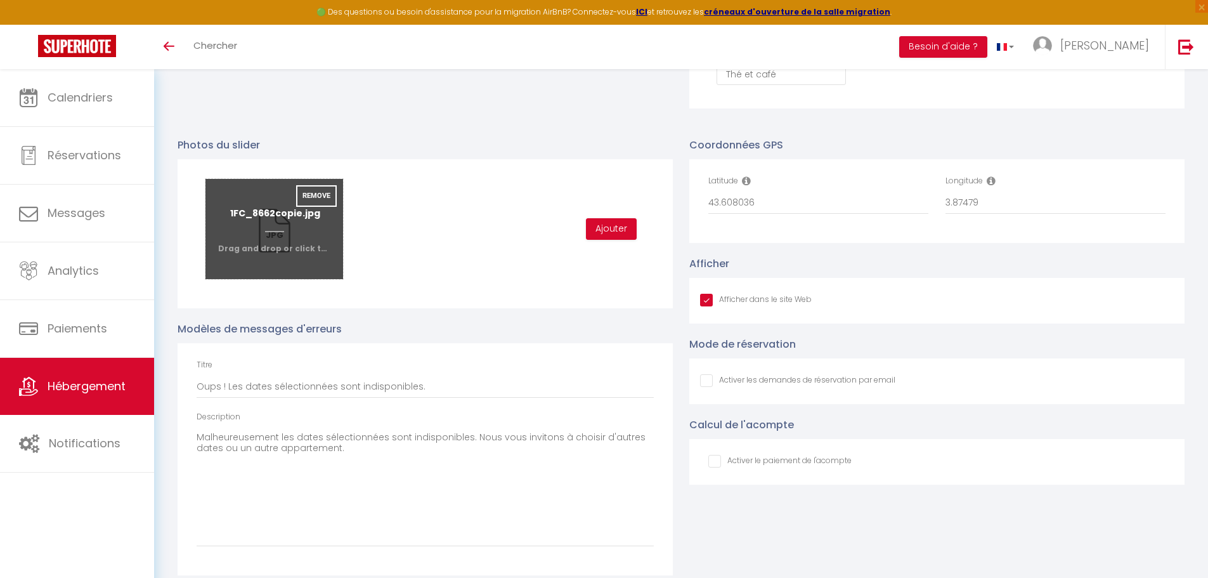
click at [280, 270] on input "file" at bounding box center [274, 229] width 138 height 100
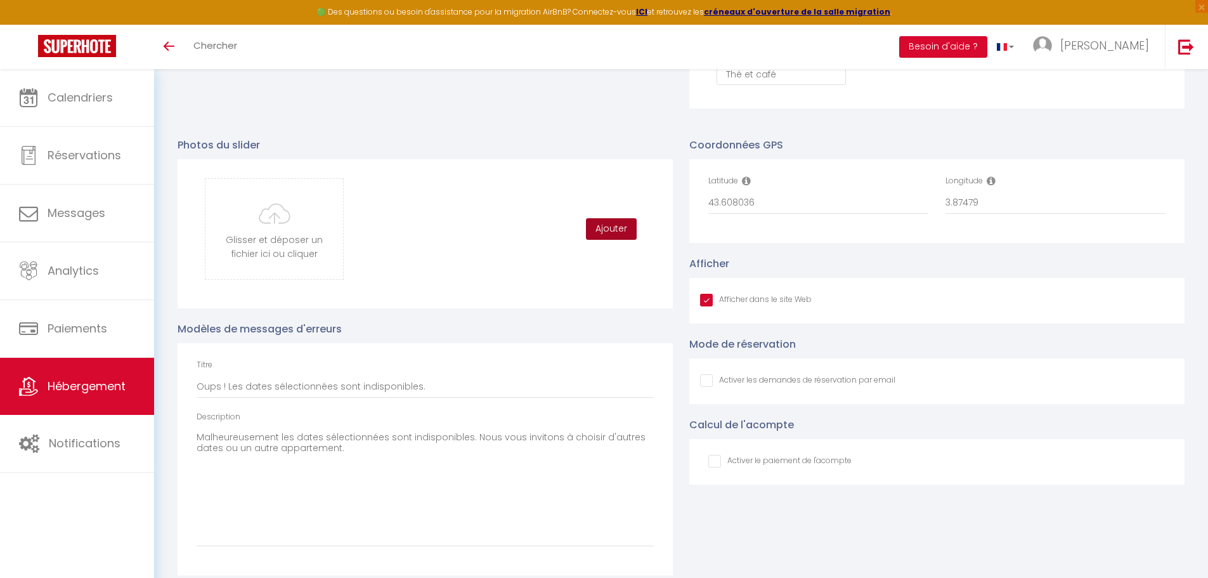
click at [601, 232] on button "Ajouter" at bounding box center [611, 229] width 51 height 22
click at [291, 245] on input "file" at bounding box center [274, 229] width 138 height 100
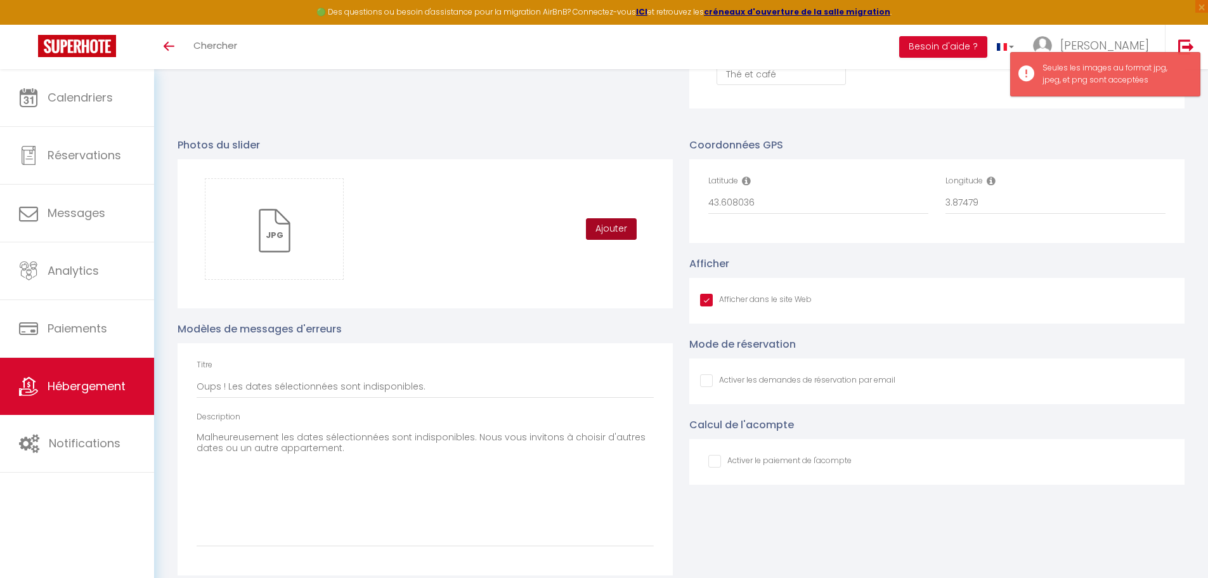
click at [614, 240] on button "Ajouter" at bounding box center [611, 229] width 51 height 22
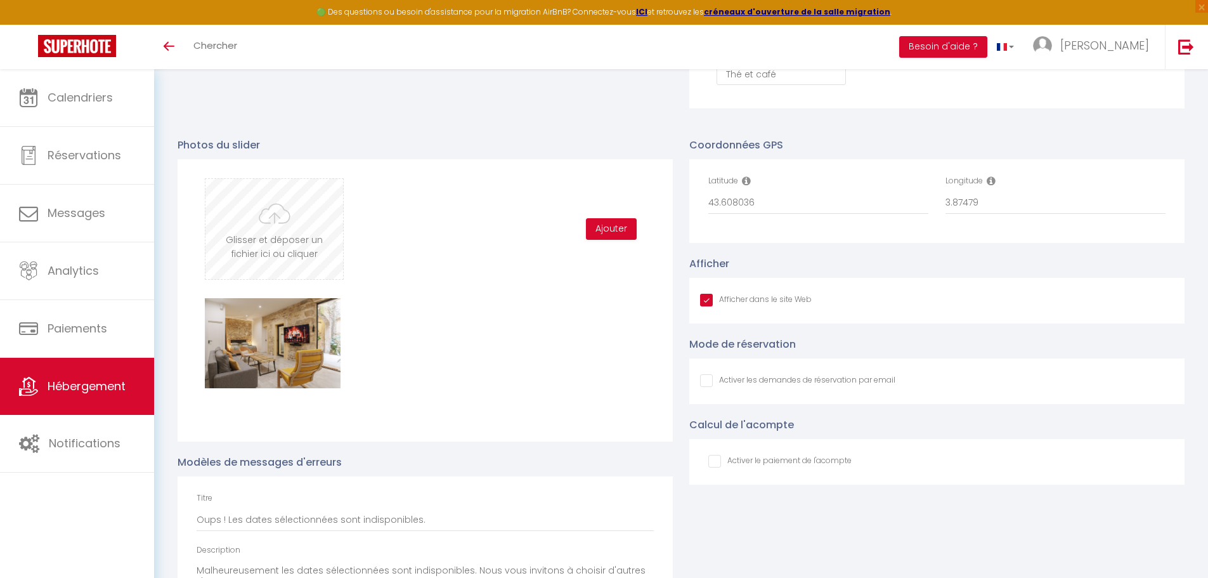
click at [315, 236] on input "file" at bounding box center [274, 229] width 138 height 100
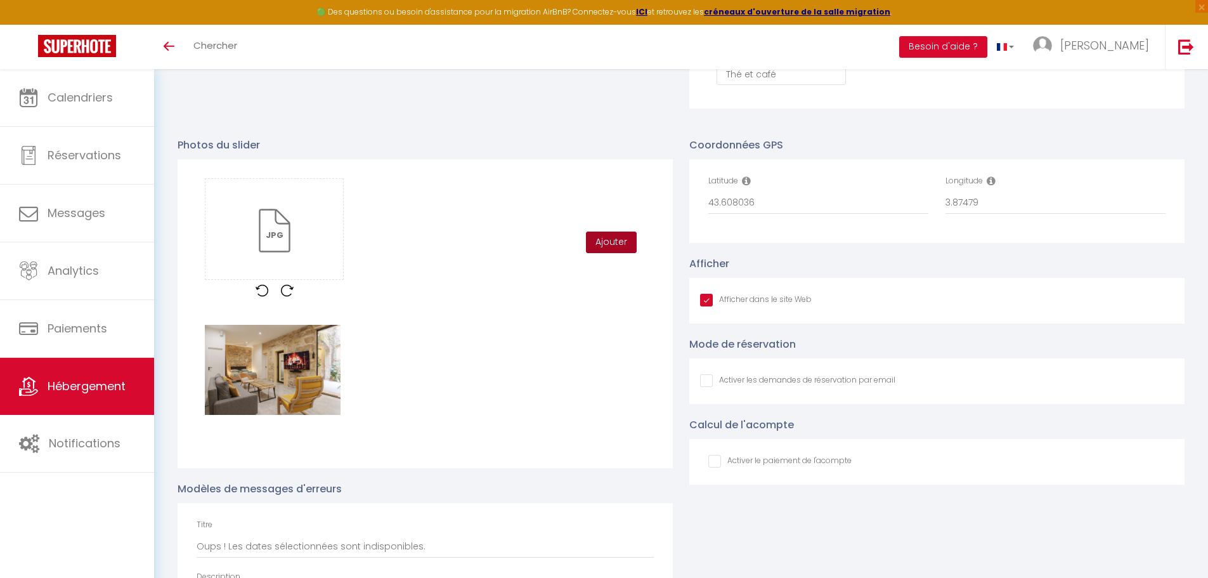
click at [597, 253] on button "Ajouter" at bounding box center [611, 242] width 51 height 22
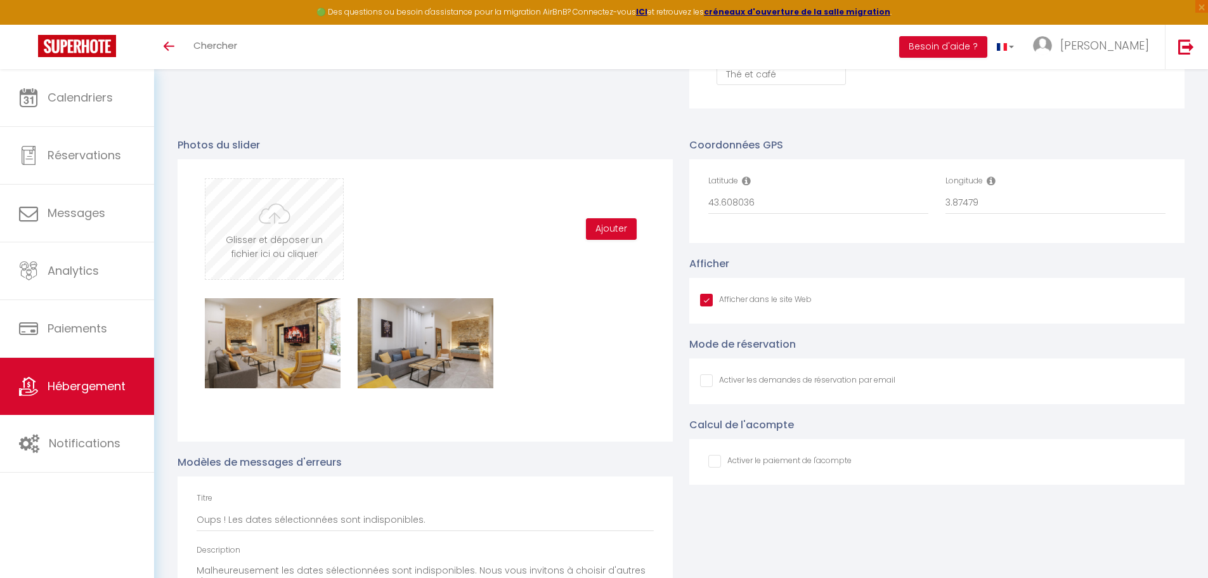
click at [275, 240] on input "file" at bounding box center [274, 229] width 138 height 100
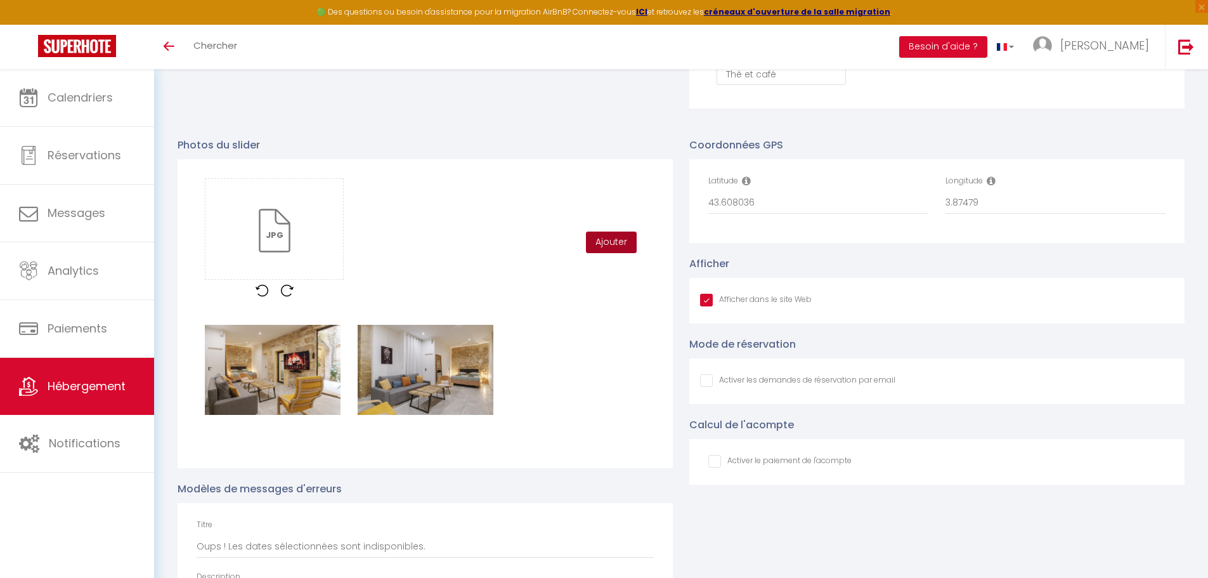
click at [620, 253] on button "Ajouter" at bounding box center [611, 242] width 51 height 22
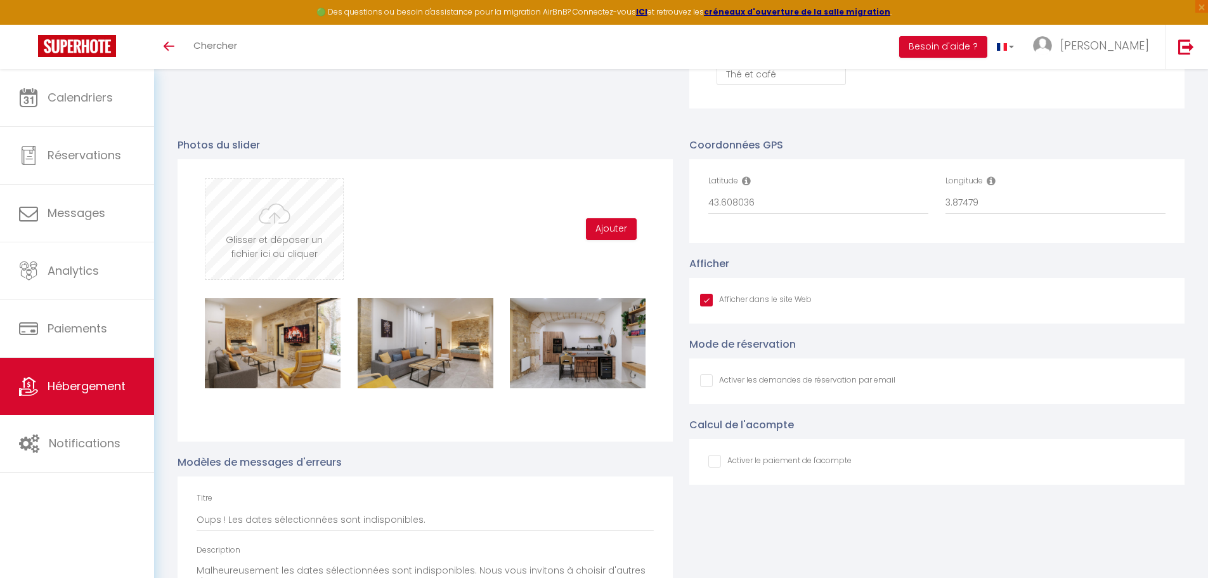
click at [280, 223] on input "file" at bounding box center [274, 229] width 138 height 100
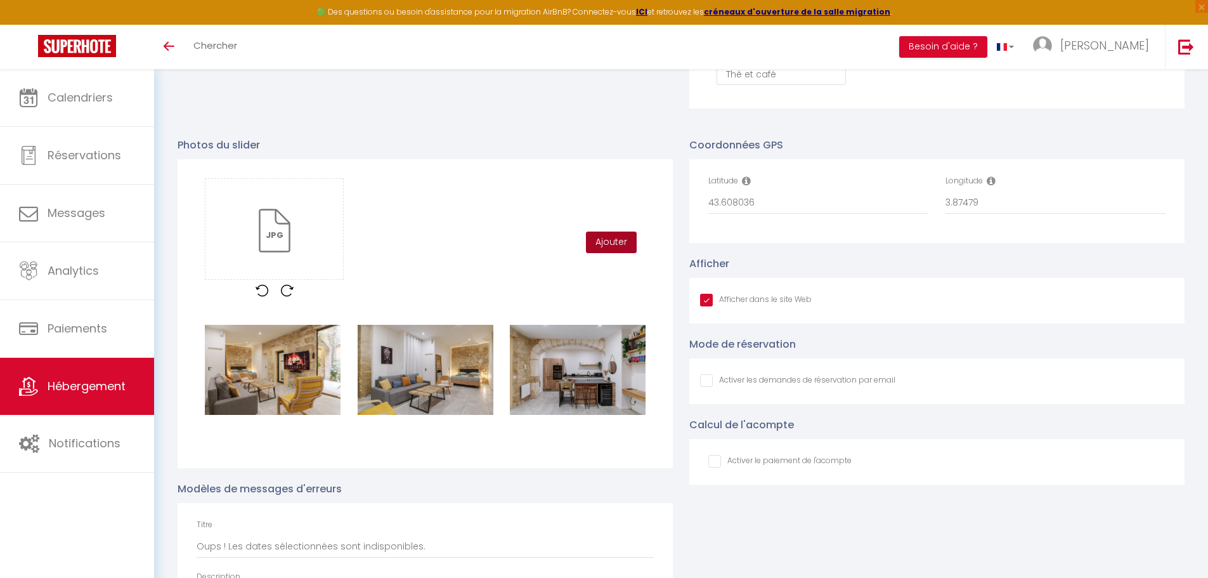
click at [596, 247] on button "Ajouter" at bounding box center [611, 242] width 51 height 22
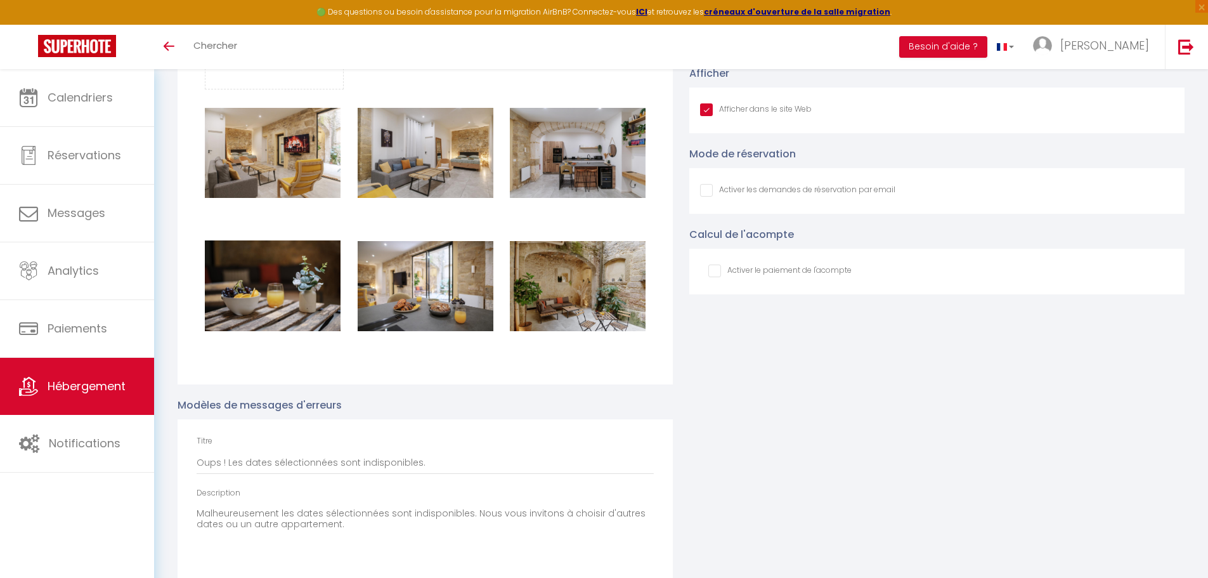
scroll to position [1395, 0]
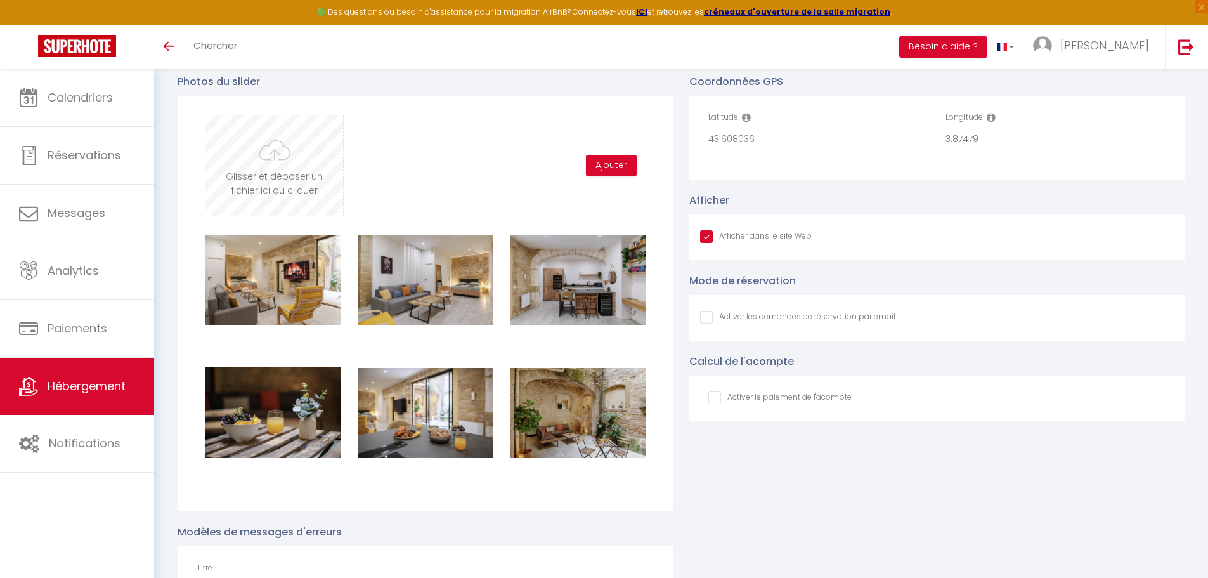
click at [271, 172] on input "file" at bounding box center [274, 165] width 138 height 100
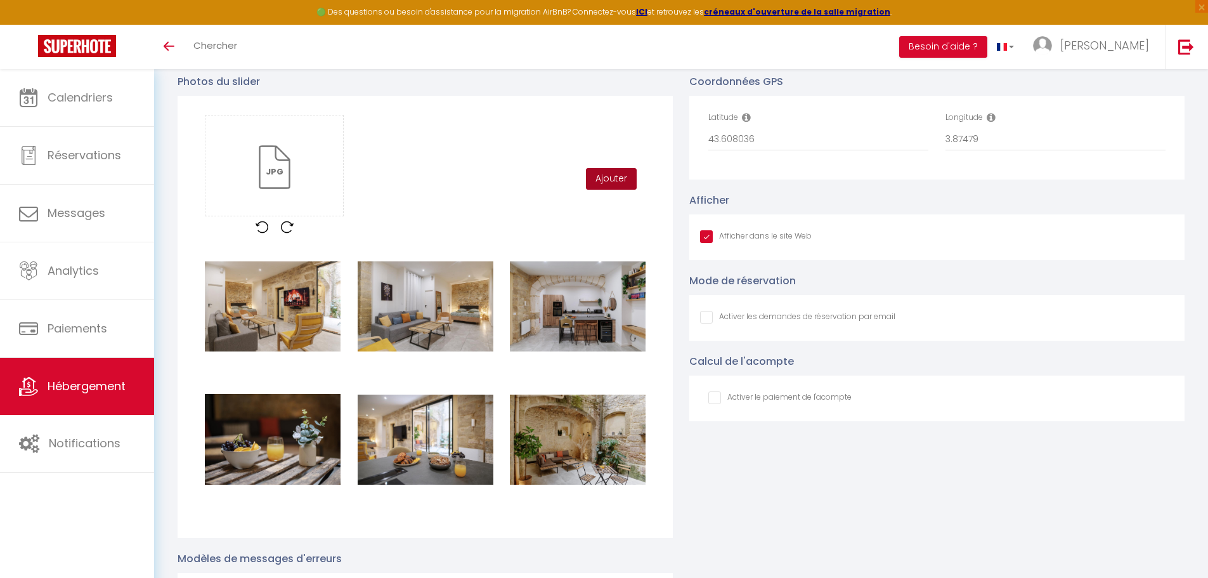
click at [607, 189] on button "Ajouter" at bounding box center [611, 179] width 51 height 22
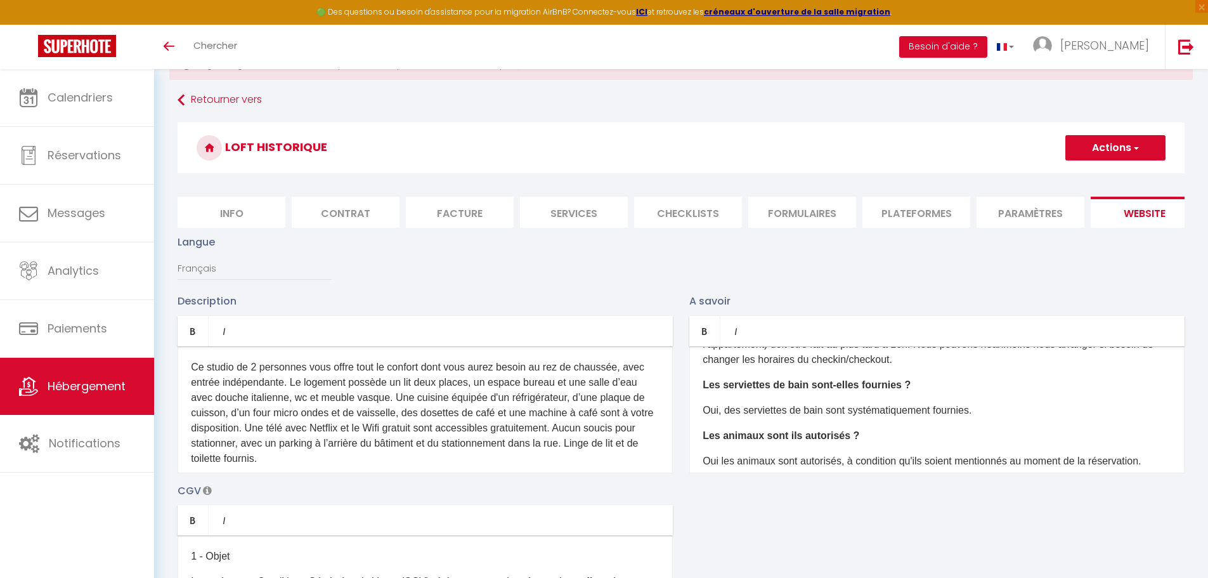
scroll to position [0, 0]
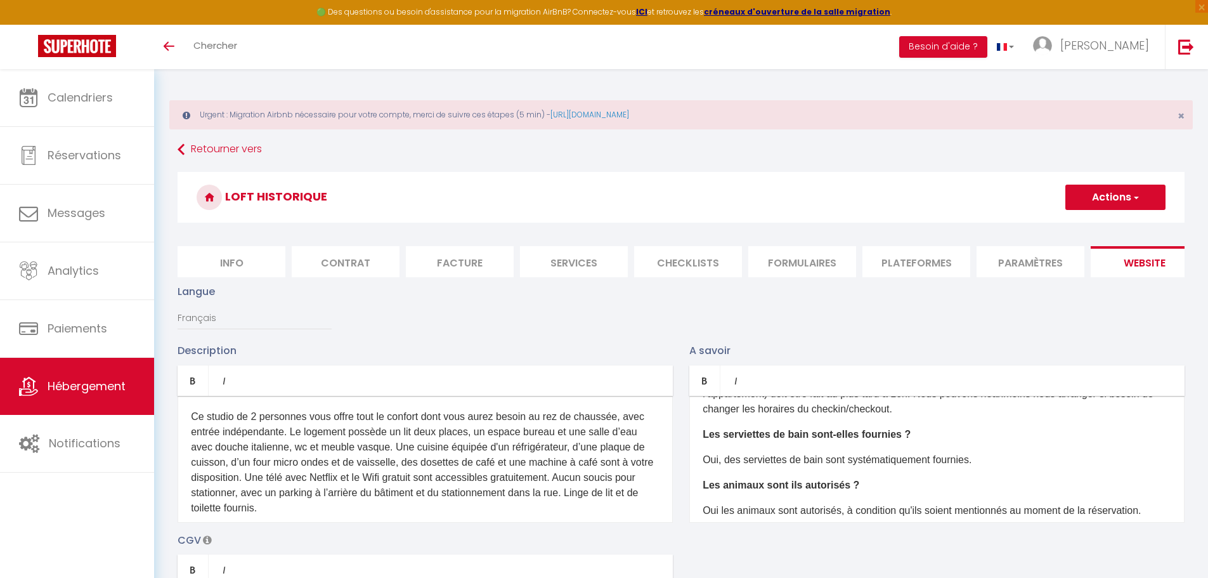
click at [801, 199] on button "Actions" at bounding box center [1115, 196] width 100 height 25
click at [801, 227] on input "Enregistrer" at bounding box center [1100, 225] width 47 height 13
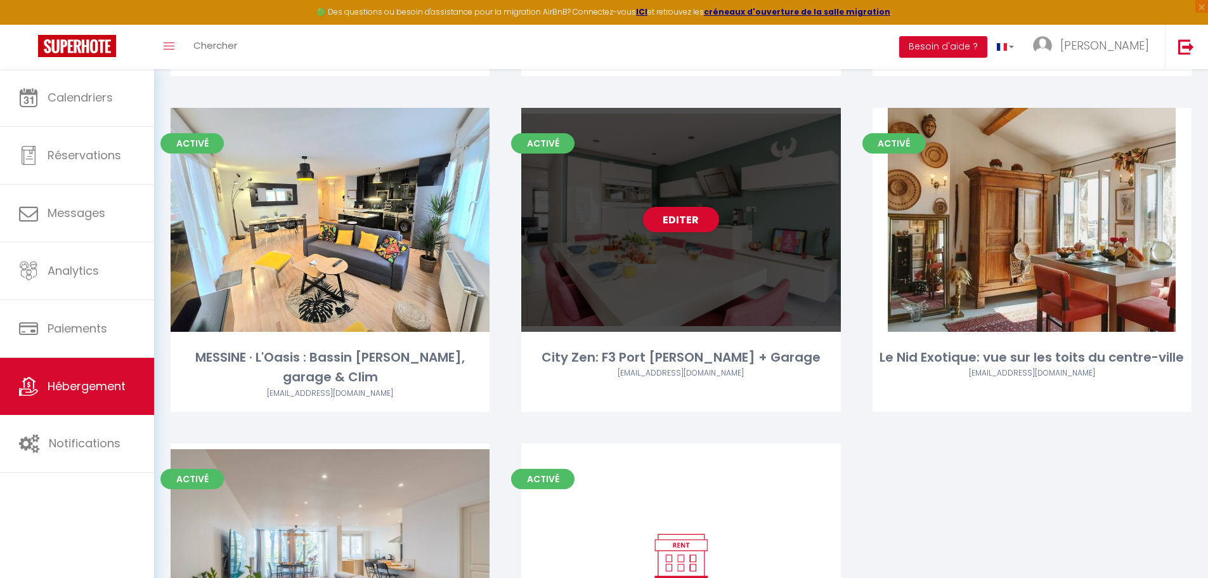
scroll to position [958, 0]
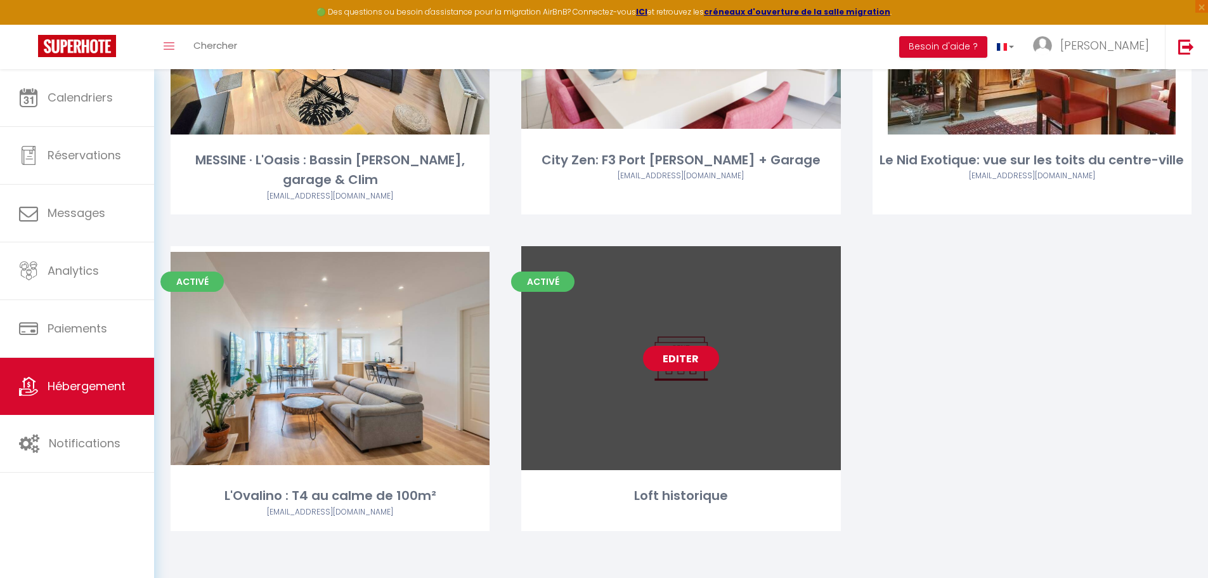
click at [688, 349] on link "Editer" at bounding box center [681, 358] width 76 height 25
click at [669, 349] on link "Editer" at bounding box center [681, 358] width 76 height 25
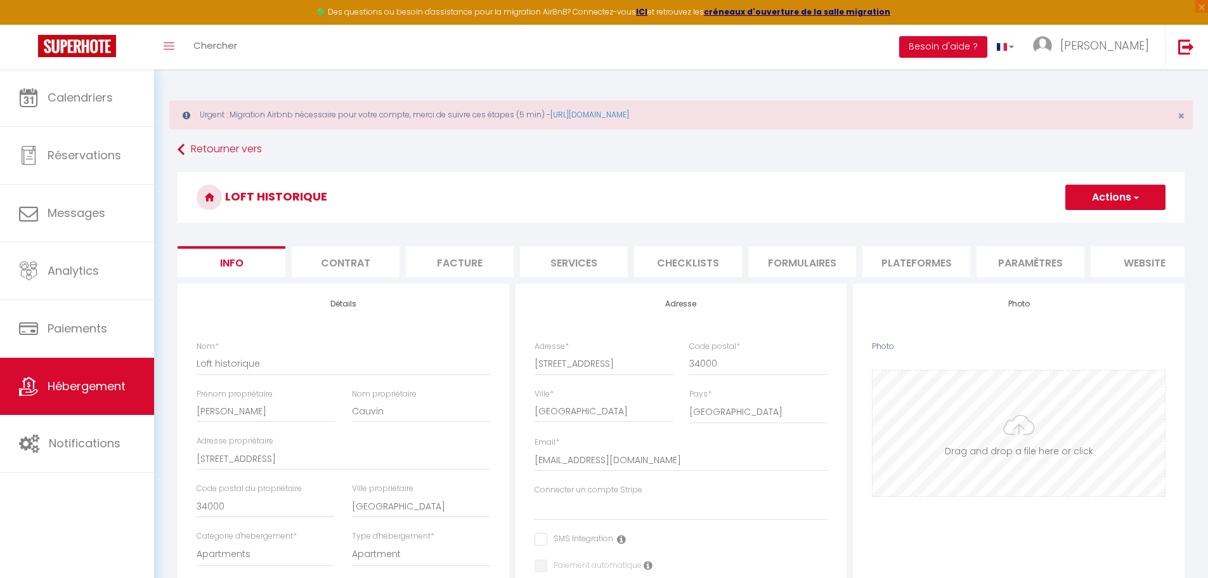
click at [801, 349] on input "Photo" at bounding box center [1018, 433] width 292 height 126
click at [801, 205] on button "Actions" at bounding box center [1115, 196] width 100 height 25
click at [801, 223] on input "Enregistrer" at bounding box center [1065, 225] width 47 height 13
click at [801, 224] on input "Enregistrer" at bounding box center [1065, 225] width 47 height 13
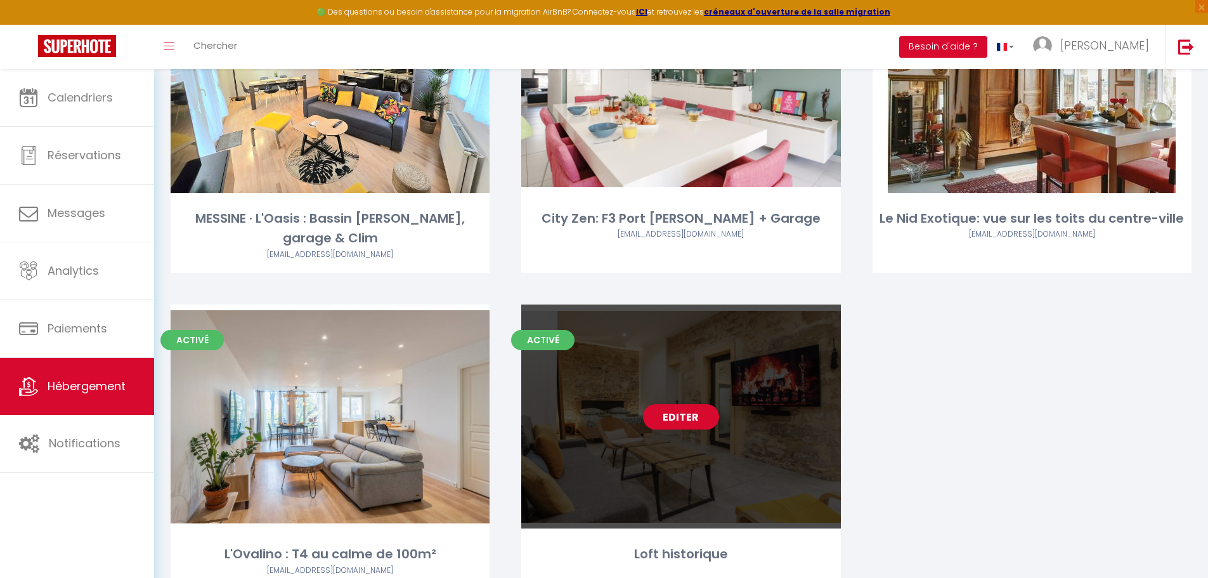
scroll to position [958, 0]
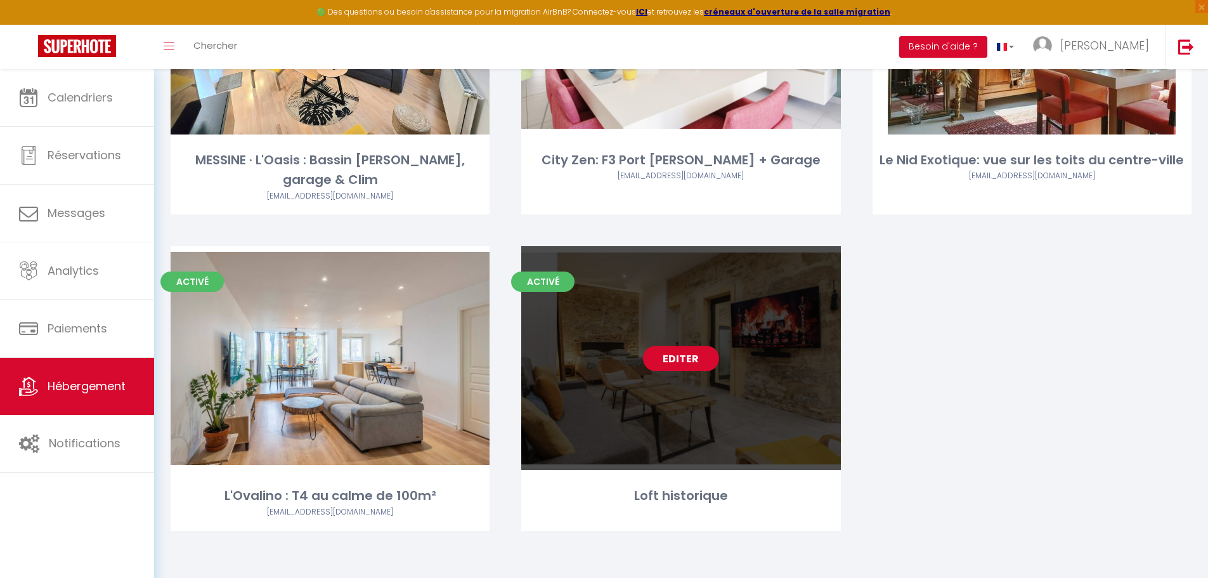
click at [678, 349] on link "Editer" at bounding box center [681, 358] width 76 height 25
click at [684, 349] on link "Editer" at bounding box center [681, 358] width 76 height 25
click at [704, 349] on link "Editer" at bounding box center [681, 358] width 76 height 25
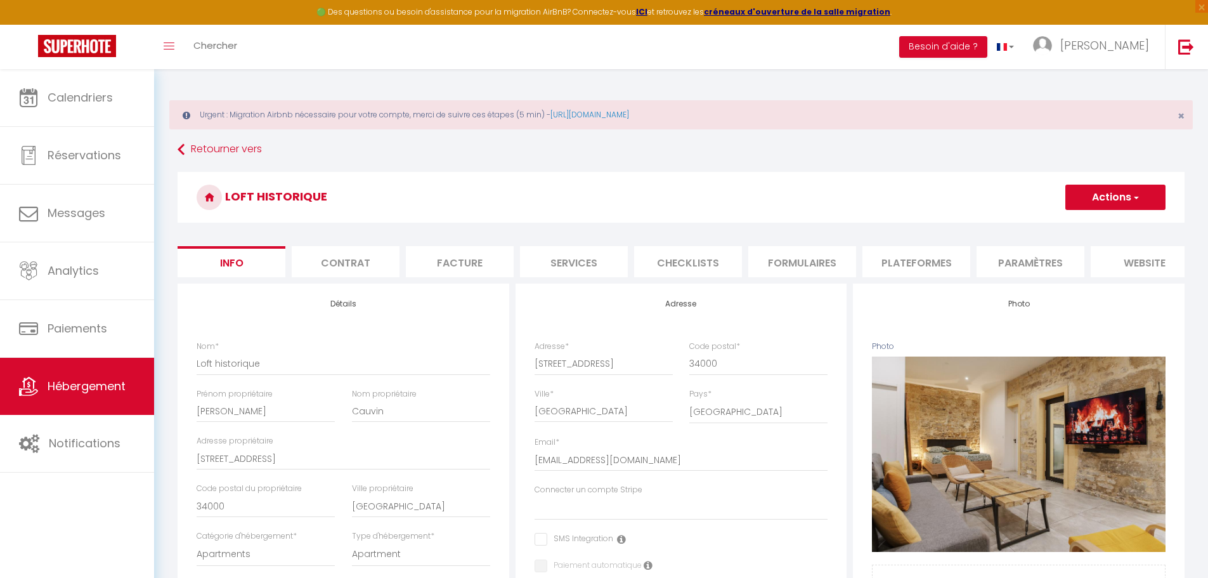
click at [801, 264] on li "website" at bounding box center [1144, 261] width 108 height 31
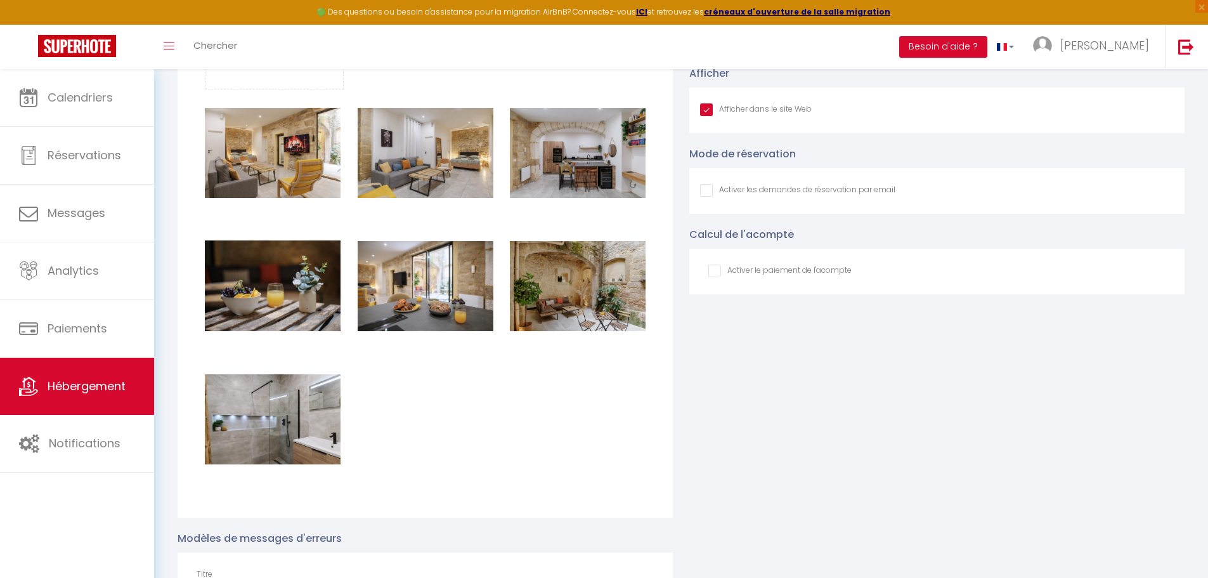
scroll to position [1458, 0]
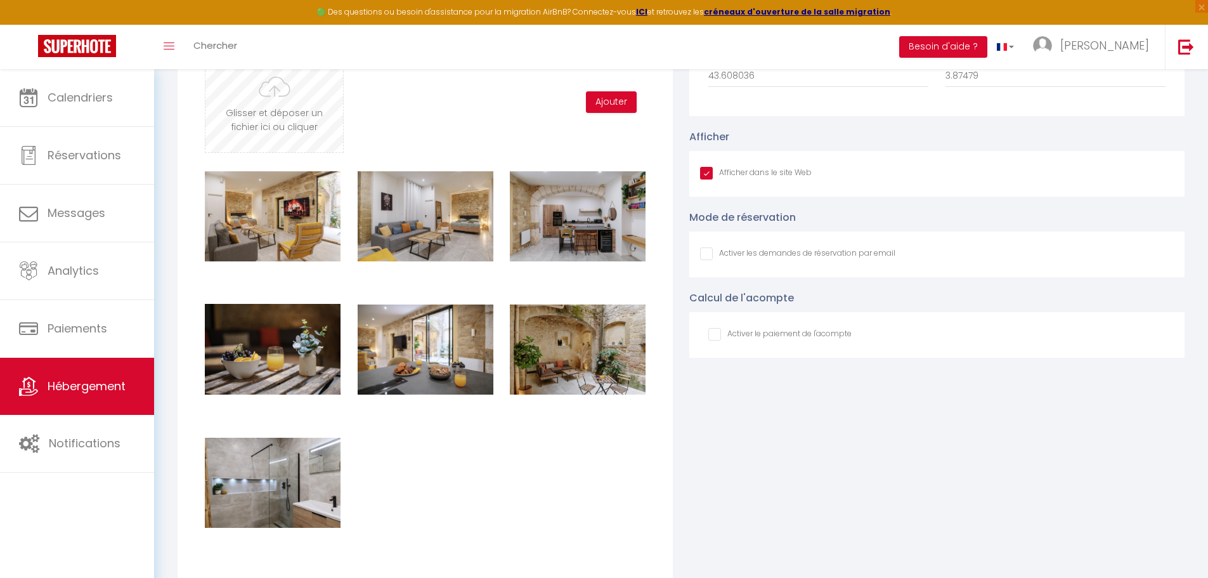
click at [275, 109] on input "file" at bounding box center [274, 102] width 138 height 100
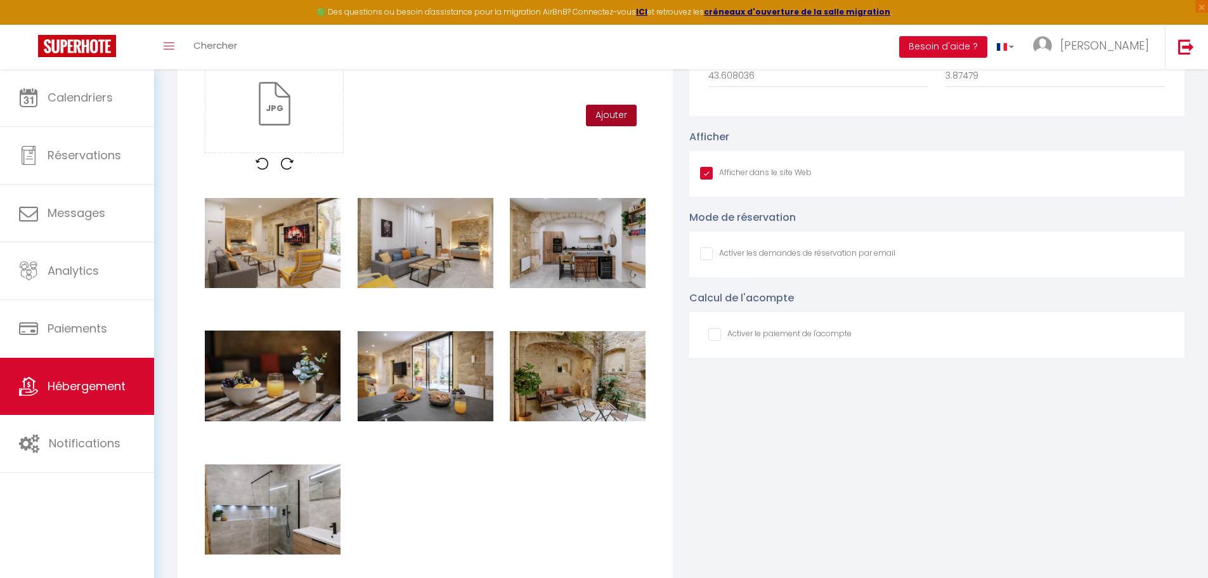
click at [603, 126] on button "Ajouter" at bounding box center [611, 116] width 51 height 22
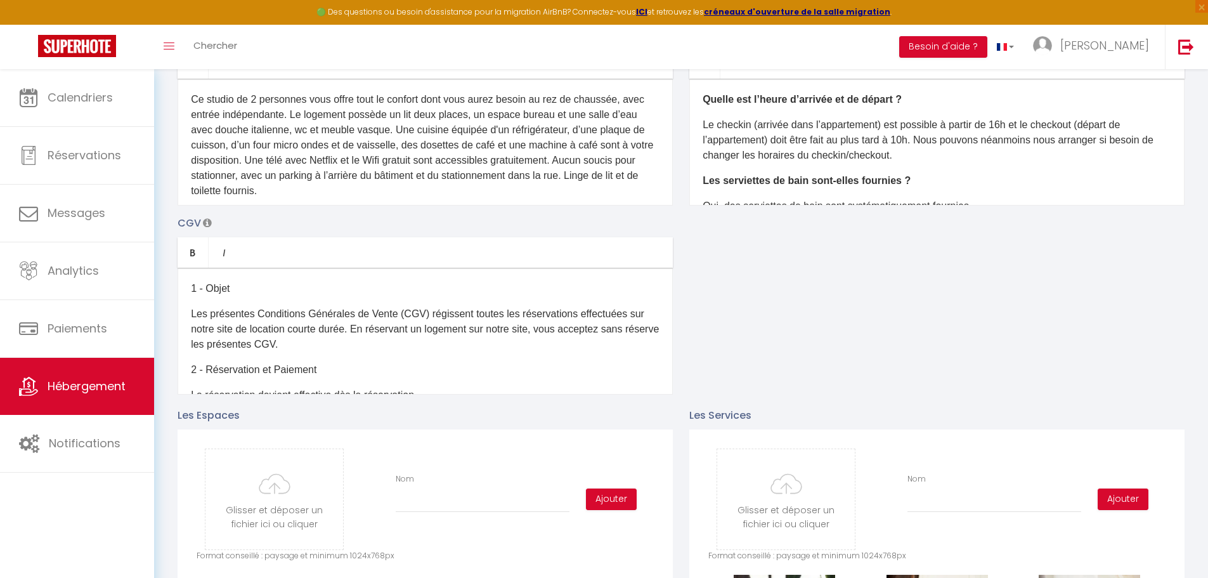
scroll to position [0, 0]
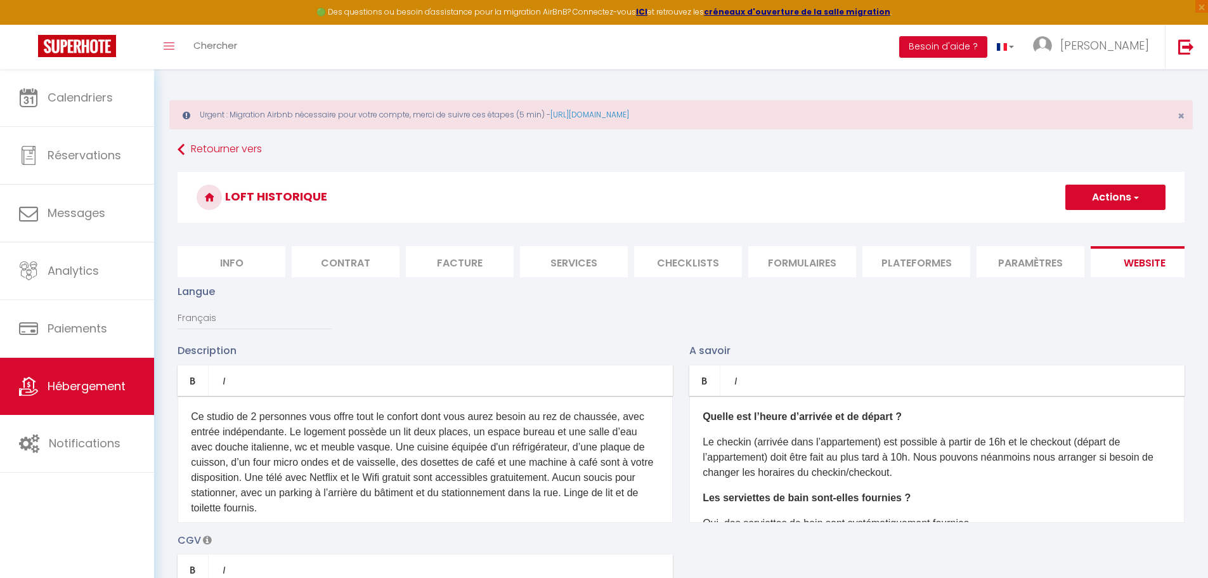
click at [801, 200] on button "Actions" at bounding box center [1115, 196] width 100 height 25
click at [801, 226] on input "Enregistrer" at bounding box center [1100, 225] width 47 height 13
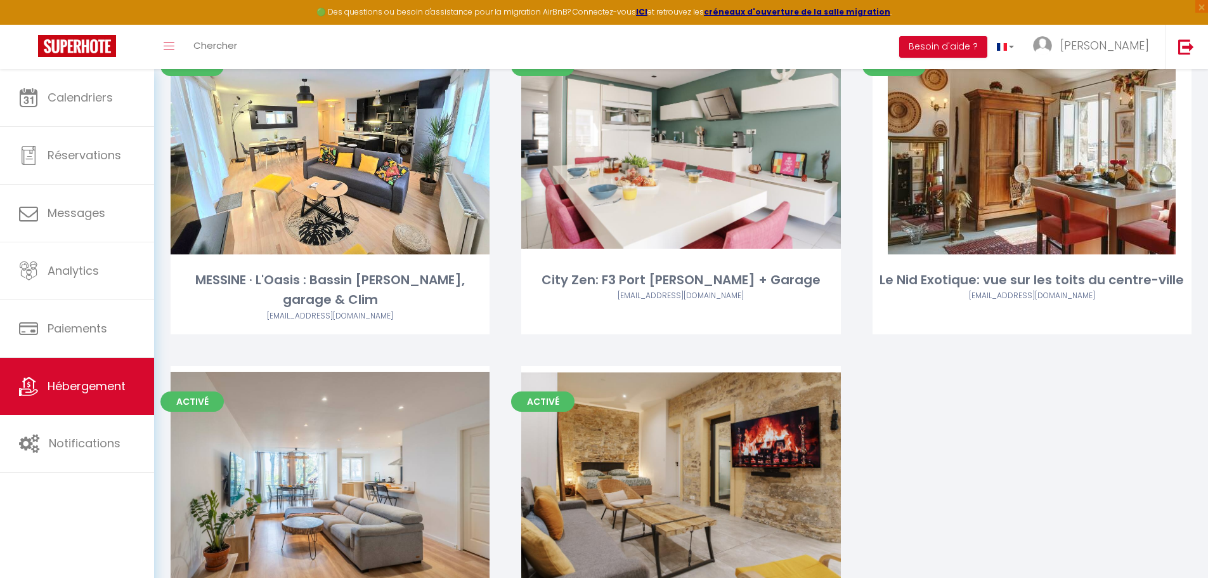
scroll to position [958, 0]
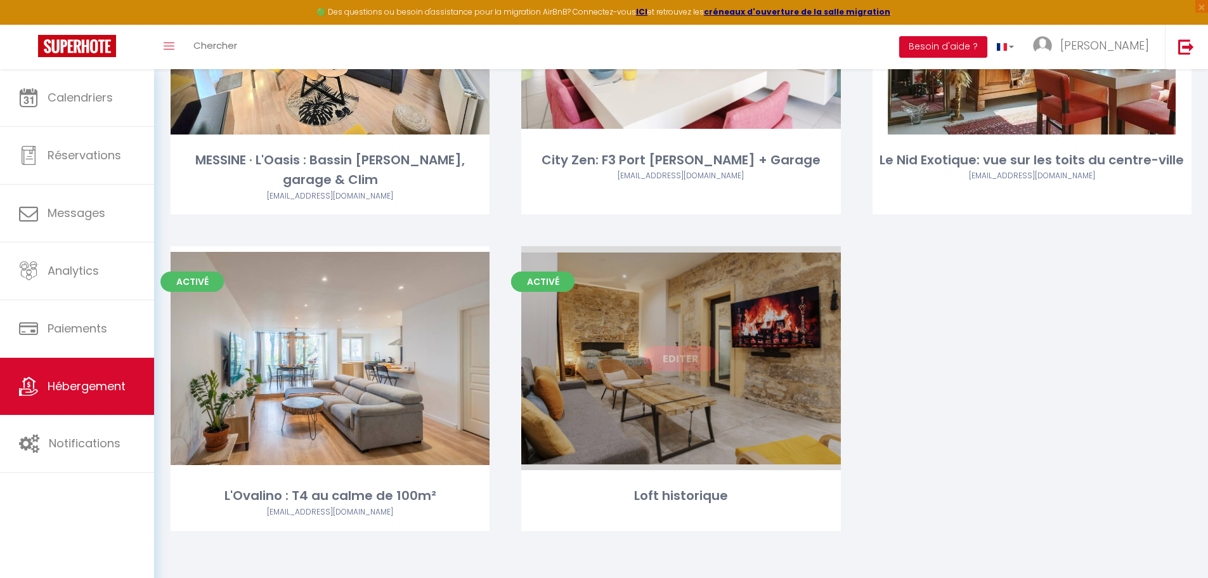
click at [690, 349] on link "Editer" at bounding box center [681, 358] width 76 height 25
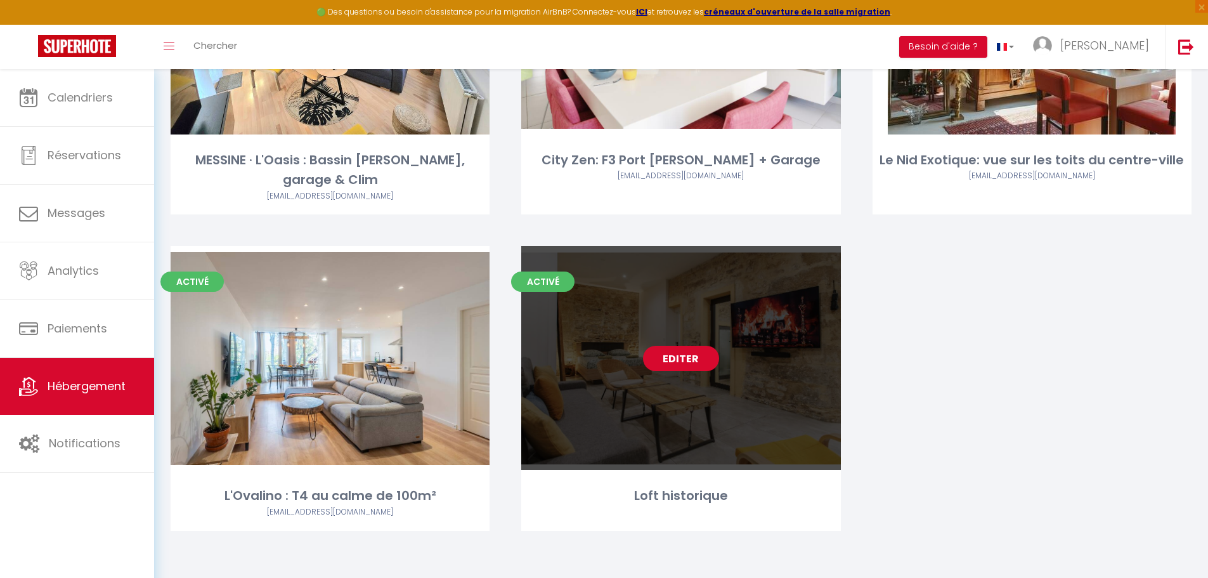
click at [687, 349] on link "Editer" at bounding box center [681, 358] width 76 height 25
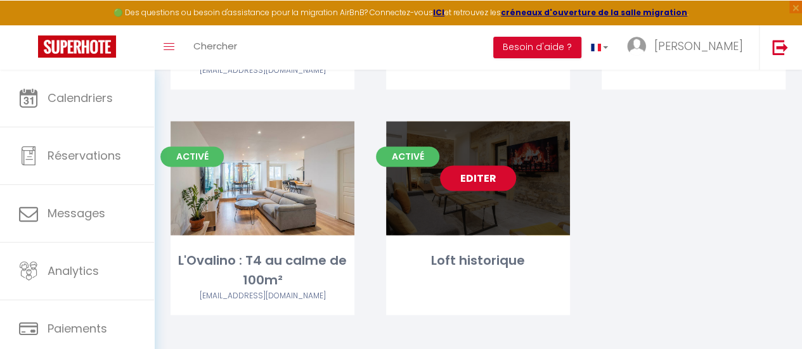
scroll to position [826, 0]
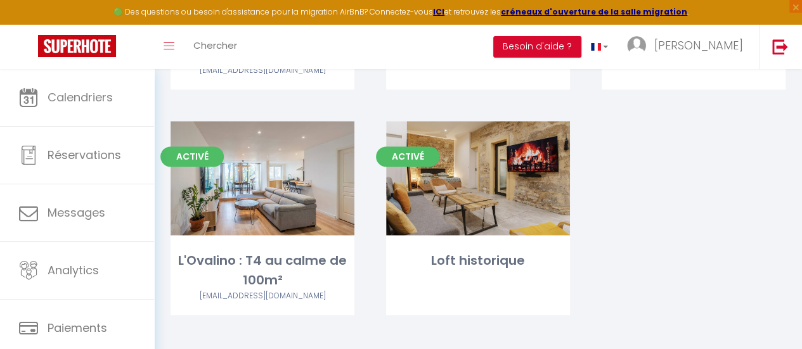
drag, startPoint x: 649, startPoint y: 168, endPoint x: 710, endPoint y: 169, distance: 61.5
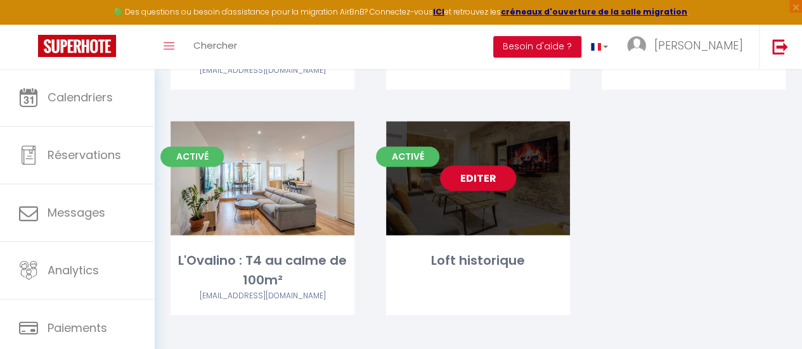
click at [467, 165] on link "Editer" at bounding box center [478, 177] width 76 height 25
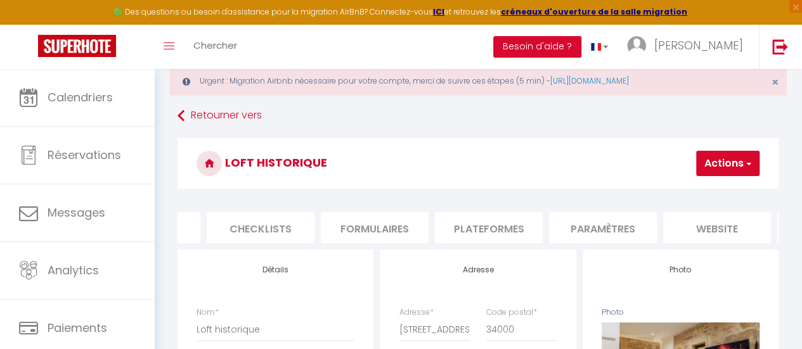
scroll to position [0, 430]
click at [712, 233] on li "website" at bounding box center [715, 227] width 108 height 31
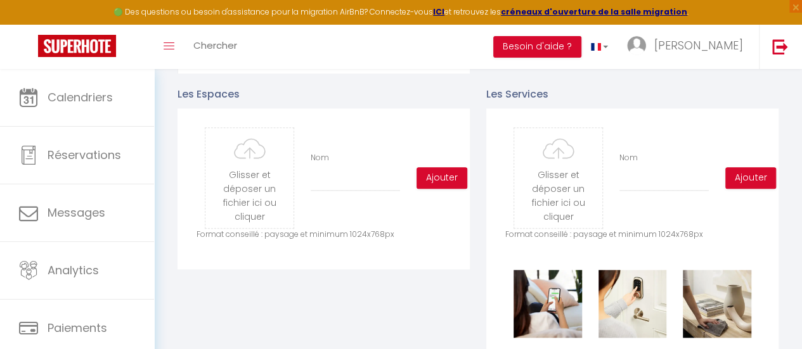
scroll to position [638, 0]
click at [246, 183] on input "file" at bounding box center [249, 177] width 88 height 100
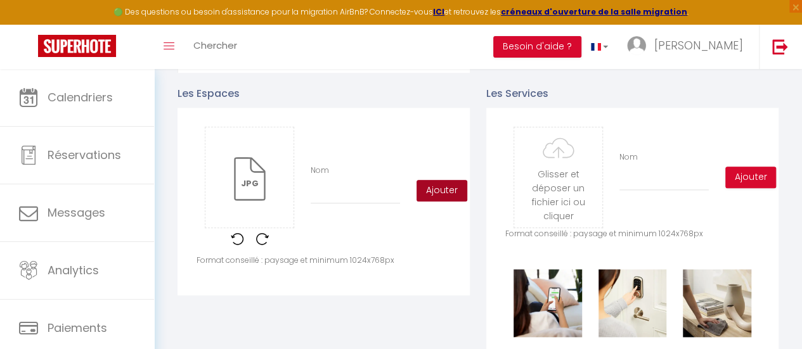
click at [447, 200] on button "Ajouter" at bounding box center [442, 191] width 51 height 22
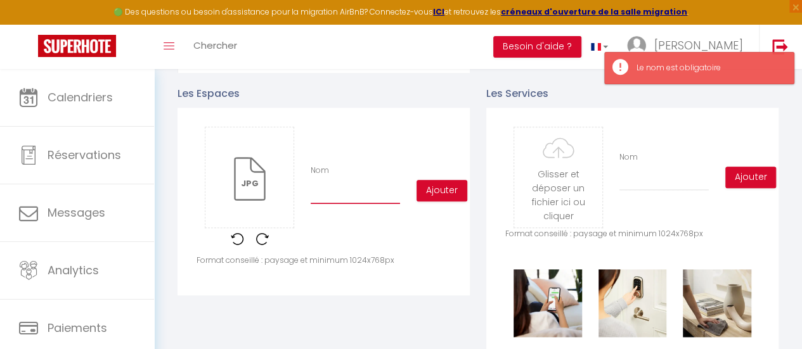
click at [384, 200] on input "Nom" at bounding box center [355, 192] width 89 height 23
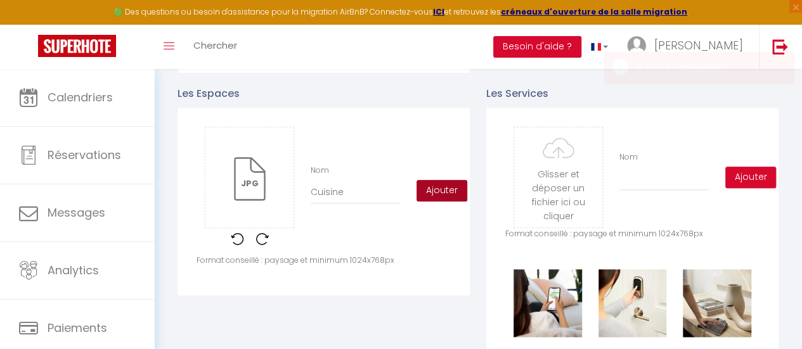
click at [437, 202] on button "Ajouter" at bounding box center [442, 191] width 51 height 22
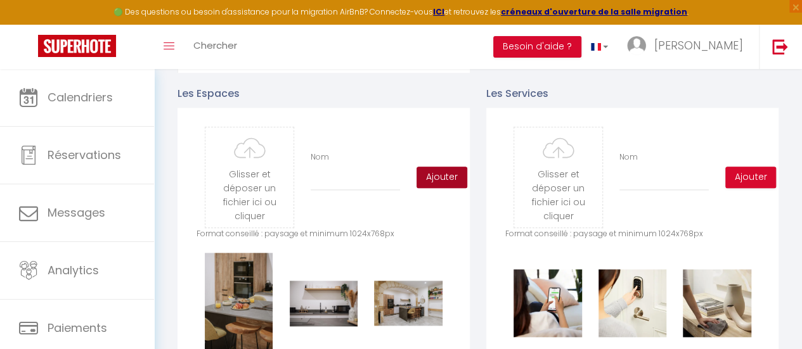
scroll to position [840, 0]
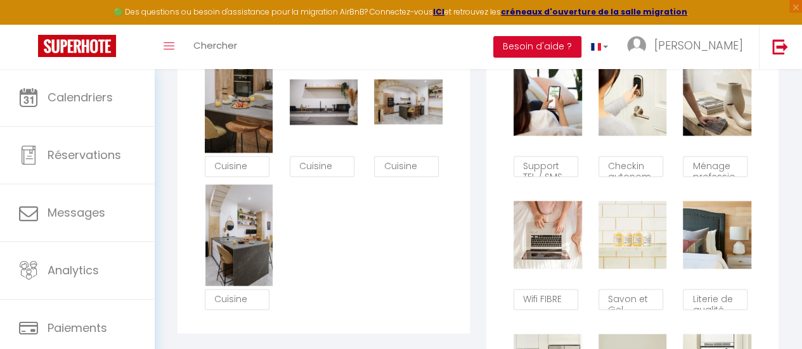
click at [437, 209] on div "Supprimer Cuisine Supprimer Cuisine Supprimer Cuisine Supprimer Cuisine" at bounding box center [324, 184] width 254 height 266
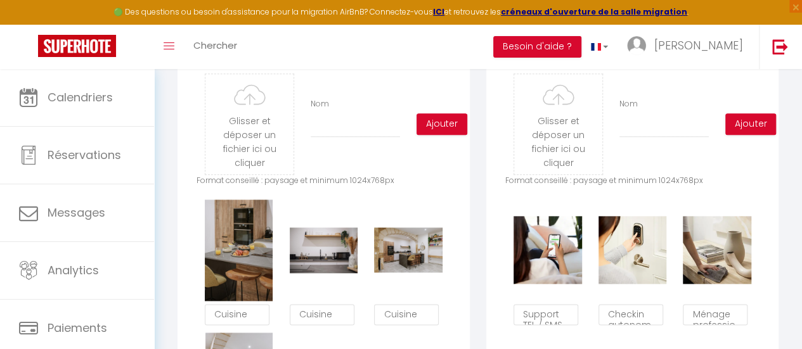
scroll to position [691, 0]
click at [246, 119] on input "file" at bounding box center [249, 125] width 88 height 100
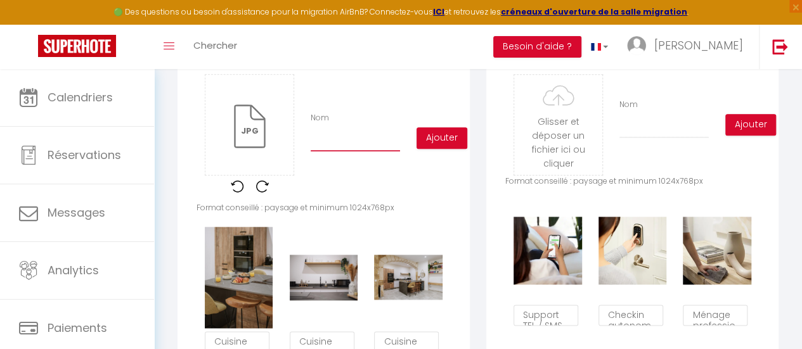
click at [346, 149] on input "Nom" at bounding box center [355, 140] width 89 height 23
click at [446, 148] on button "Ajouter" at bounding box center [442, 138] width 51 height 22
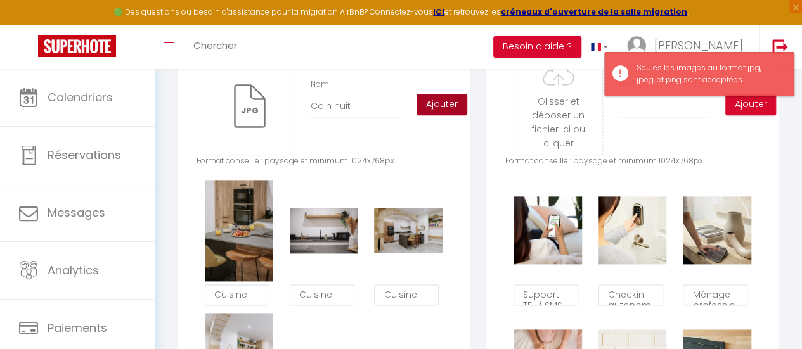
scroll to position [713, 0]
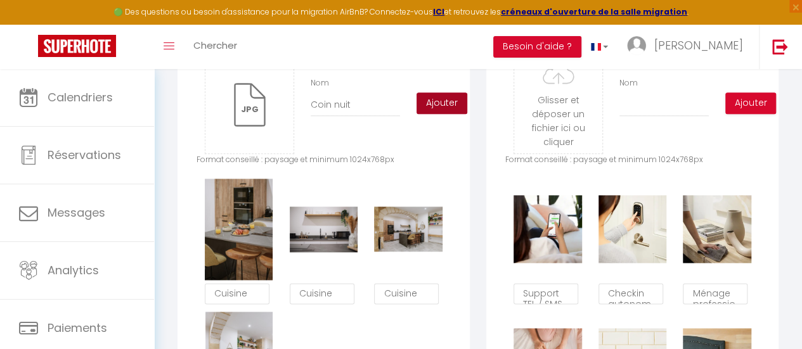
click at [442, 114] on button "Ajouter" at bounding box center [442, 104] width 51 height 22
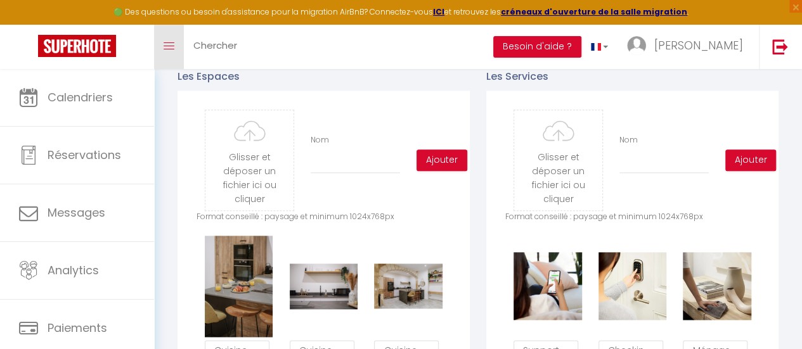
scroll to position [655, 0]
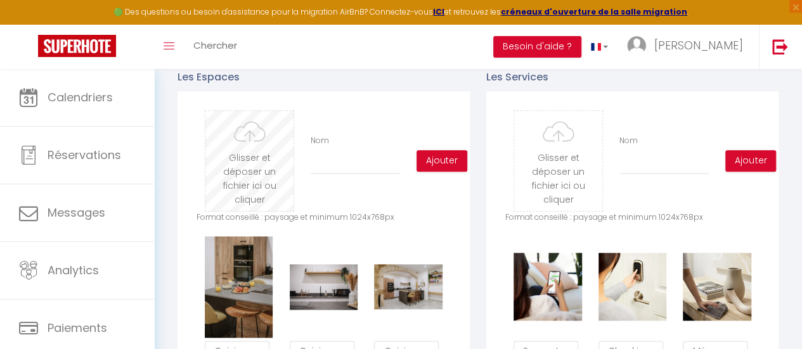
click at [257, 182] on input "file" at bounding box center [249, 161] width 88 height 100
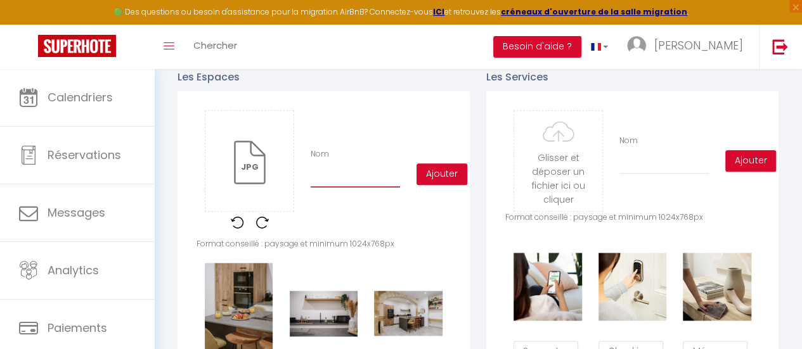
click at [362, 179] on input "Nom" at bounding box center [355, 176] width 89 height 23
click at [433, 184] on button "Ajouter" at bounding box center [442, 175] width 51 height 22
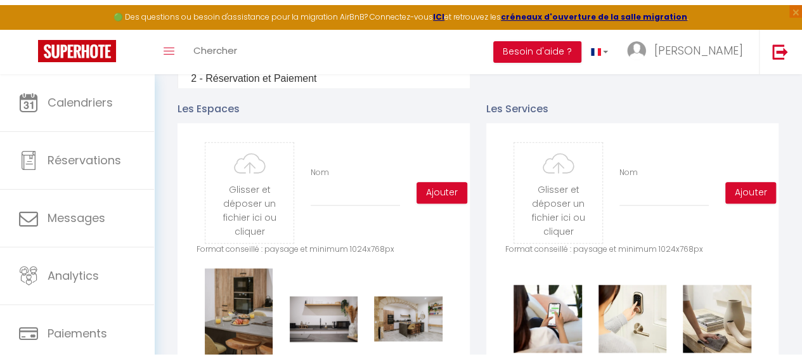
scroll to position [626, 0]
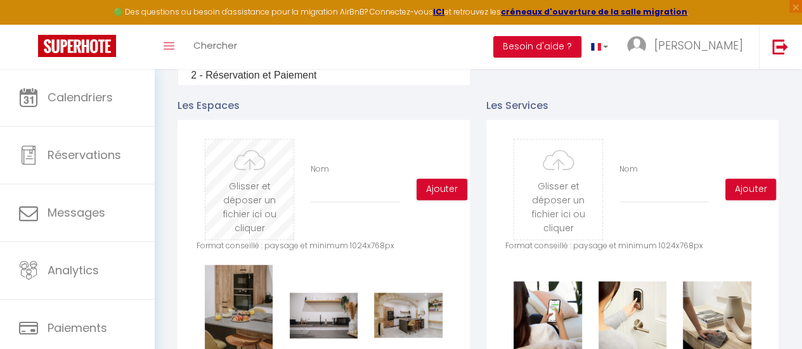
click at [219, 196] on input "file" at bounding box center [249, 189] width 88 height 100
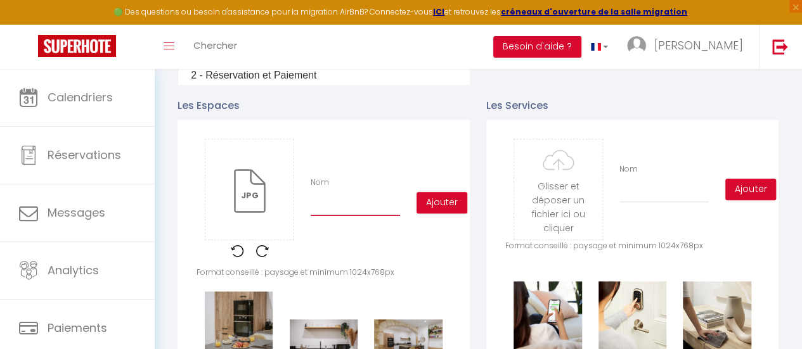
click at [335, 212] on input "Nom" at bounding box center [355, 204] width 89 height 23
click at [436, 212] on button "Ajouter" at bounding box center [442, 203] width 51 height 22
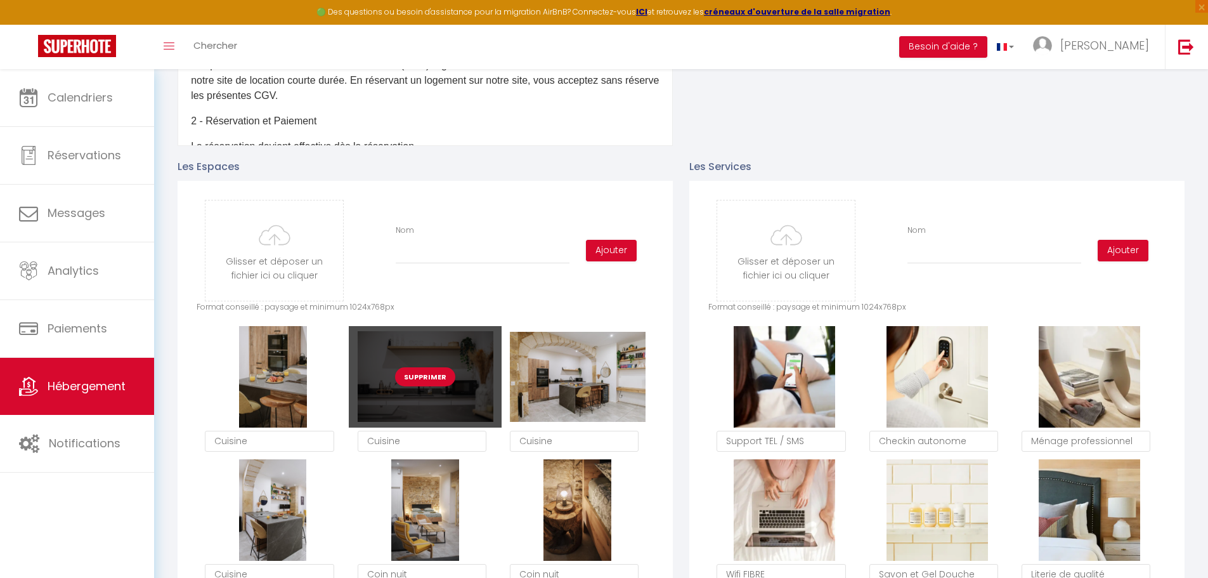
scroll to position [563, 0]
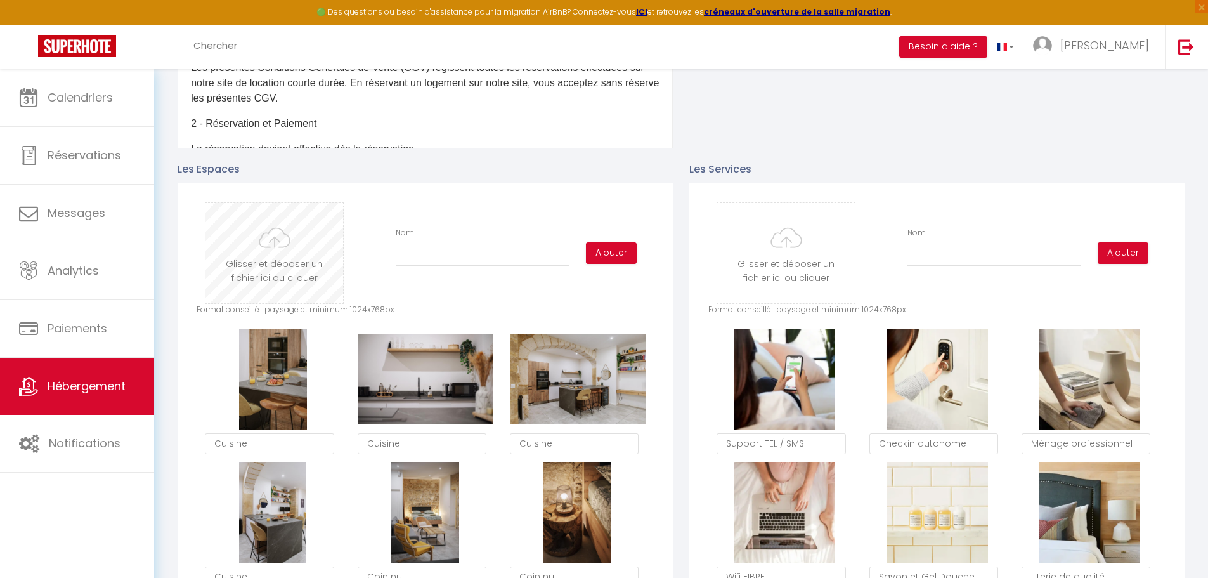
click at [276, 260] on input "file" at bounding box center [274, 253] width 138 height 100
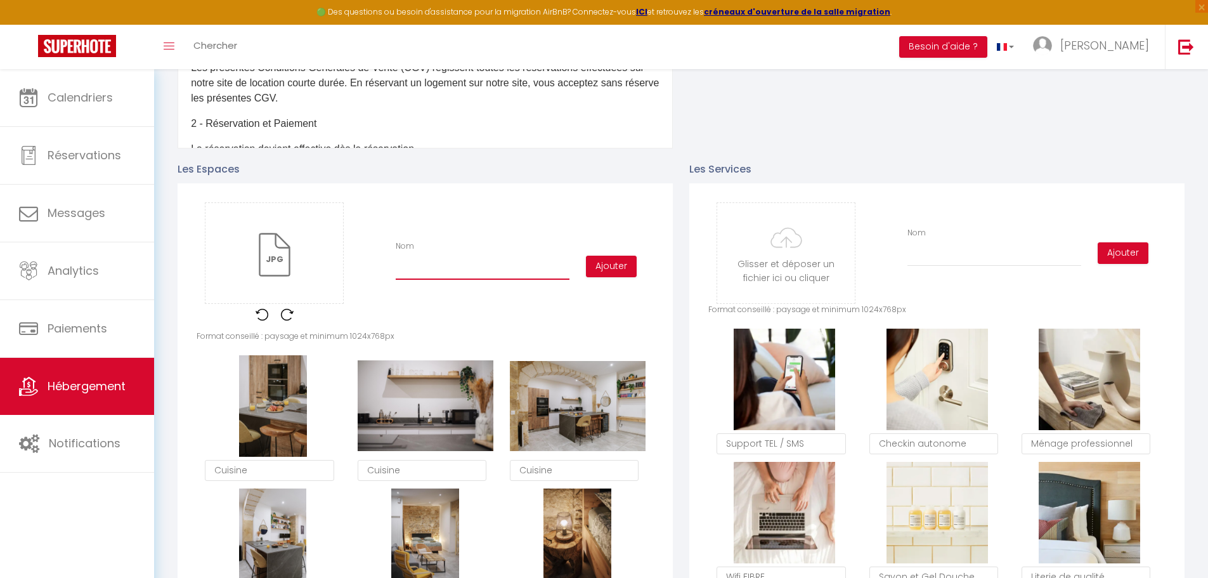
click at [485, 275] on input "Nom" at bounding box center [483, 268] width 174 height 23
click at [611, 266] on button "Ajouter" at bounding box center [611, 266] width 51 height 22
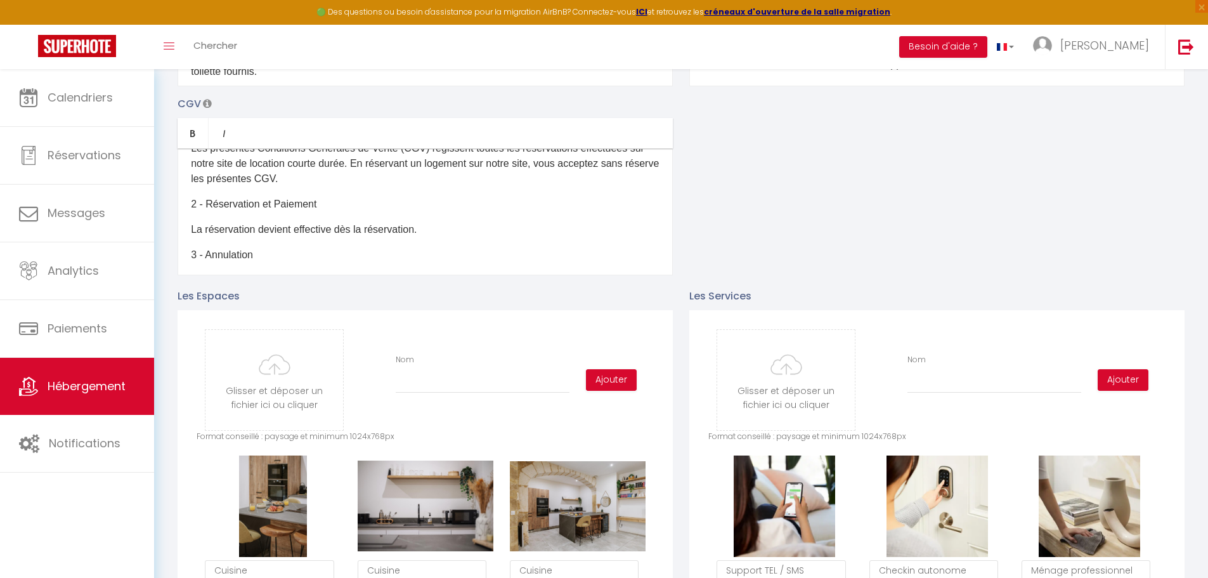
scroll to position [127, 0]
